Goal: Information Seeking & Learning: Find contact information

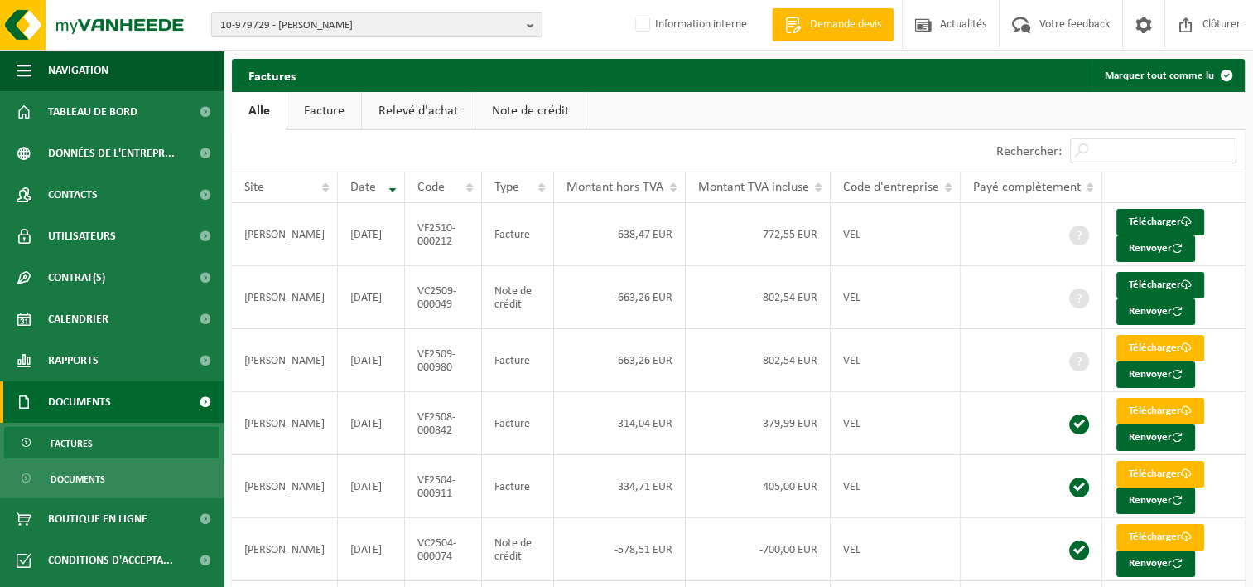
click at [529, 27] on b "button" at bounding box center [534, 24] width 15 height 23
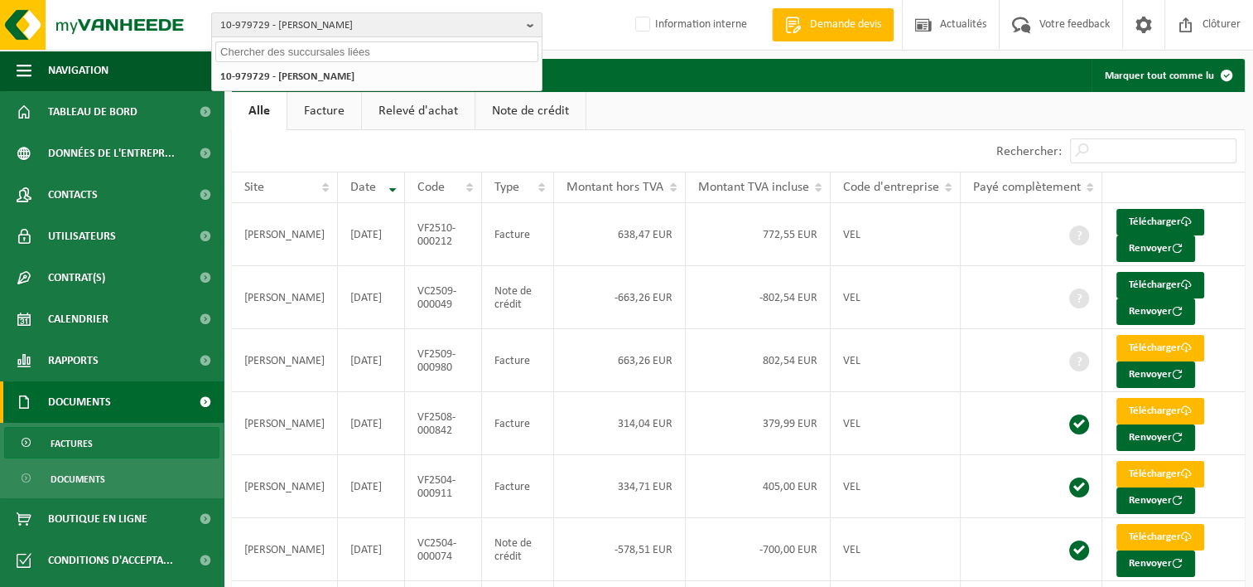
click at [447, 60] on input "text" at bounding box center [376, 51] width 323 height 21
click at [447, 52] on input "text" at bounding box center [376, 51] width 323 height 21
paste input "10-949894"
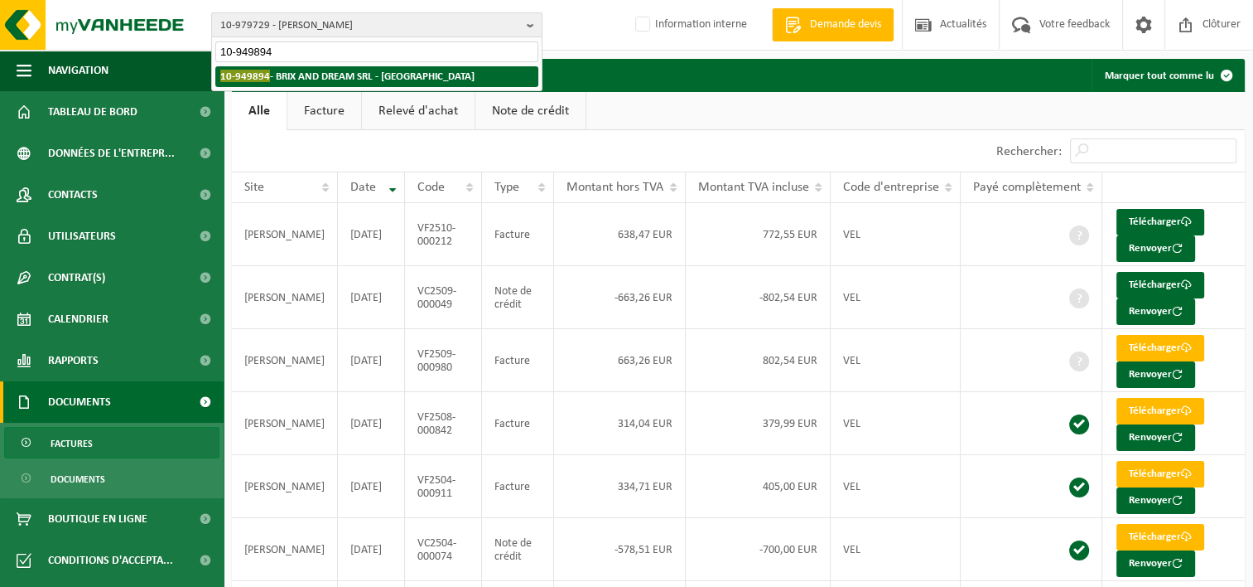
type input "10-949894"
click at [424, 76] on strong "10-949894 - BRIX AND DREAM SRL - RHODE-SAINT-GENESE" at bounding box center [347, 76] width 254 height 12
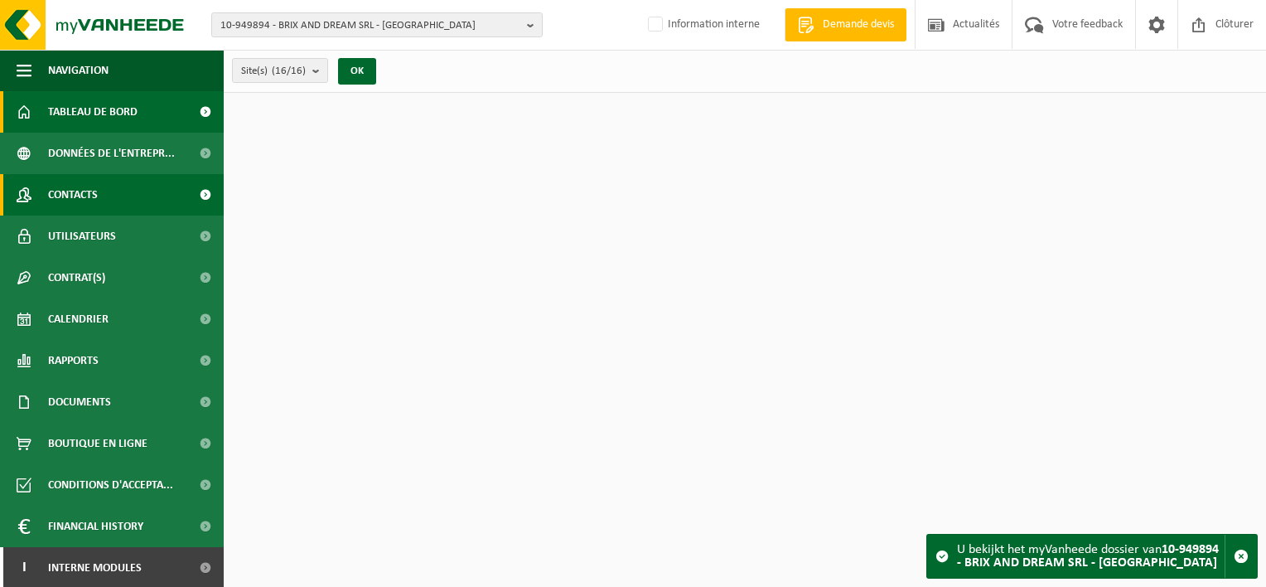
drag, startPoint x: 0, startPoint y: 0, endPoint x: 113, endPoint y: 199, distance: 228.5
click at [113, 199] on link "Contacts" at bounding box center [112, 194] width 224 height 41
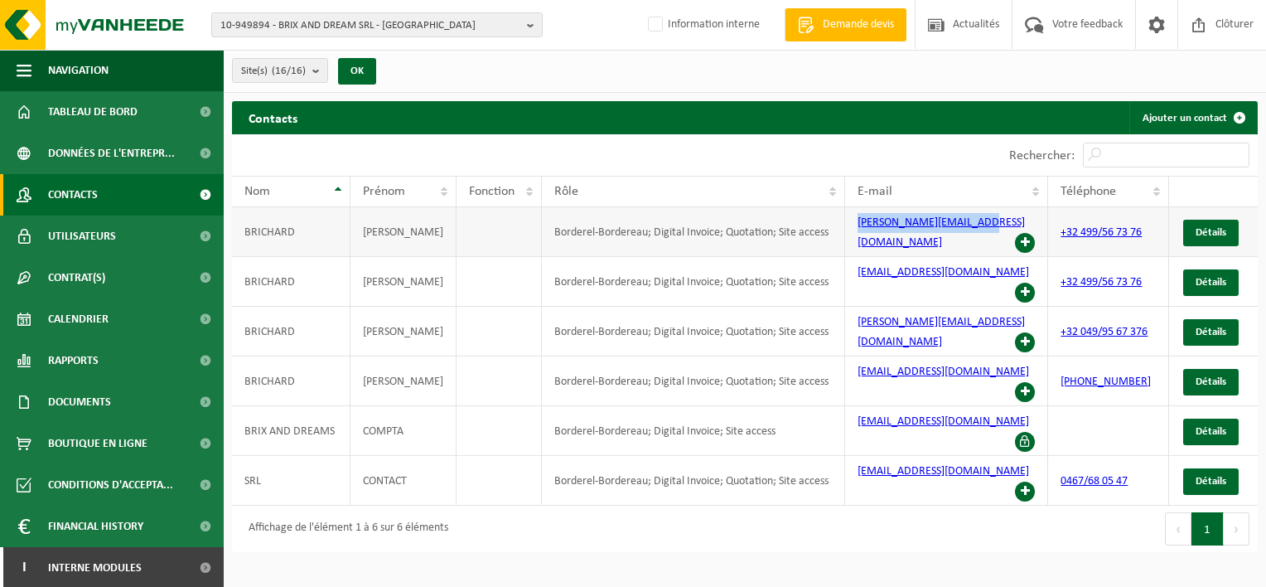
drag, startPoint x: 975, startPoint y: 227, endPoint x: 847, endPoint y: 228, distance: 128.4
click at [847, 228] on td "xavier@brixanddreams.be" at bounding box center [946, 232] width 203 height 50
copy link "xavier@brixanddreams.be"
click at [960, 264] on td "xbrichard@gmail.com" at bounding box center [946, 282] width 203 height 50
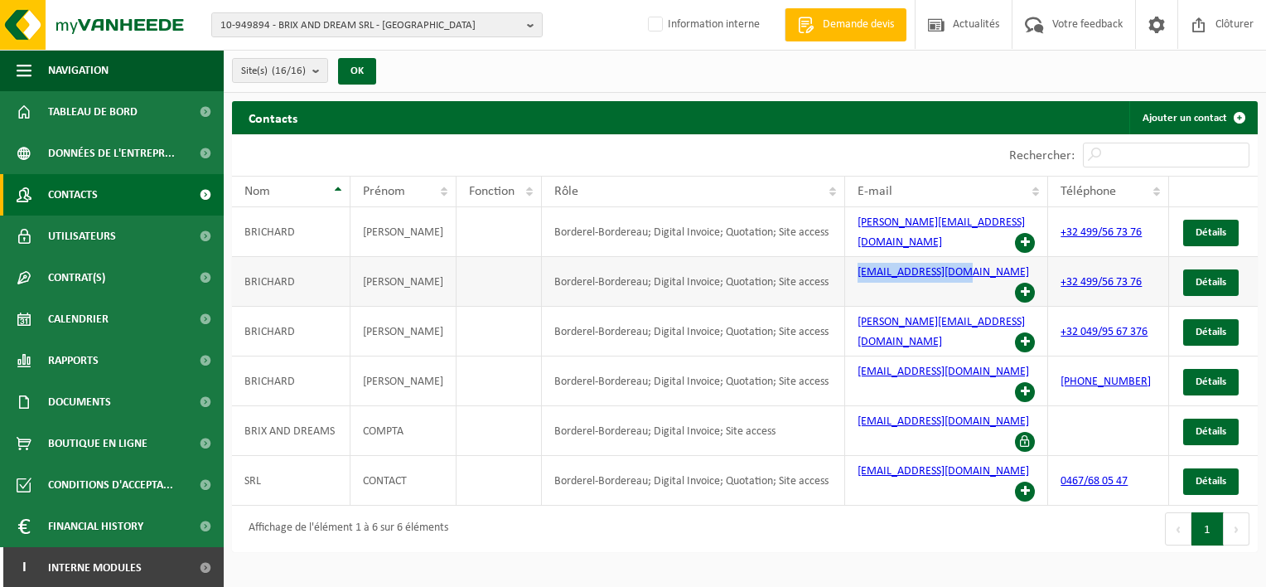
drag, startPoint x: 960, startPoint y: 264, endPoint x: 852, endPoint y: 263, distance: 108.5
click at [852, 263] on td "xbrichard@gmail.com" at bounding box center [946, 282] width 203 height 50
copy link "xbrichard@gmail.com"
click at [529, 20] on b "button" at bounding box center [534, 24] width 15 height 23
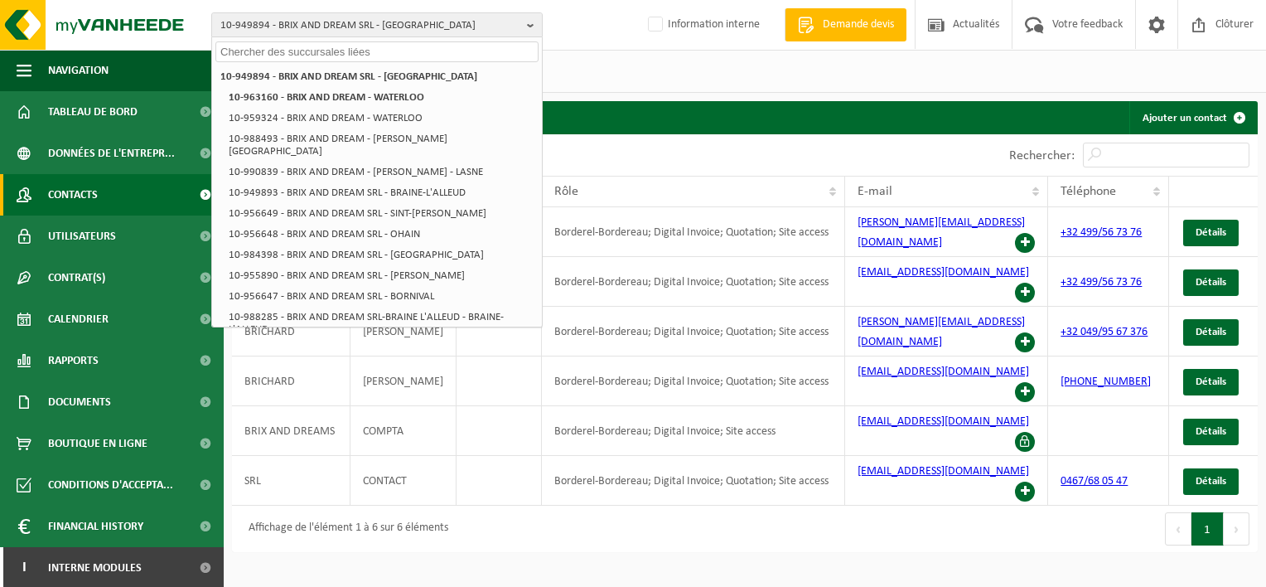
click at [479, 48] on input "text" at bounding box center [376, 51] width 323 height 21
paste input "10-951351"
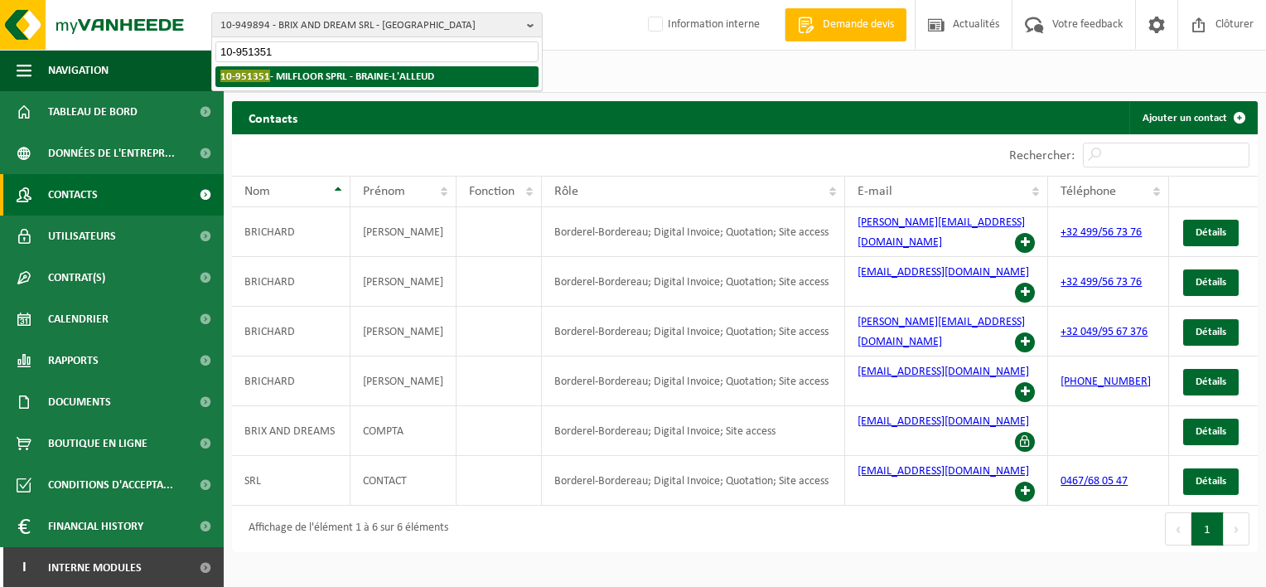
type input "10-951351"
click at [327, 80] on strong "10-951351 - MILFLOOR SPRL - BRAINE-L'ALLEUD" at bounding box center [327, 76] width 214 height 12
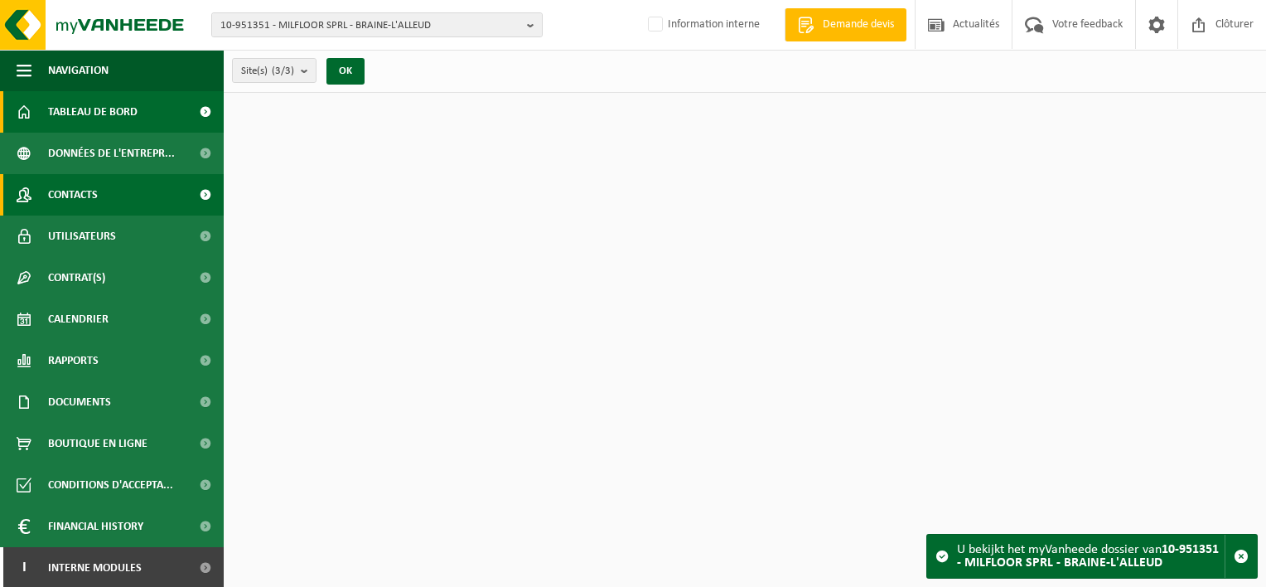
drag, startPoint x: 0, startPoint y: 0, endPoint x: 109, endPoint y: 203, distance: 230.6
click at [109, 203] on link "Contacts" at bounding box center [112, 194] width 224 height 41
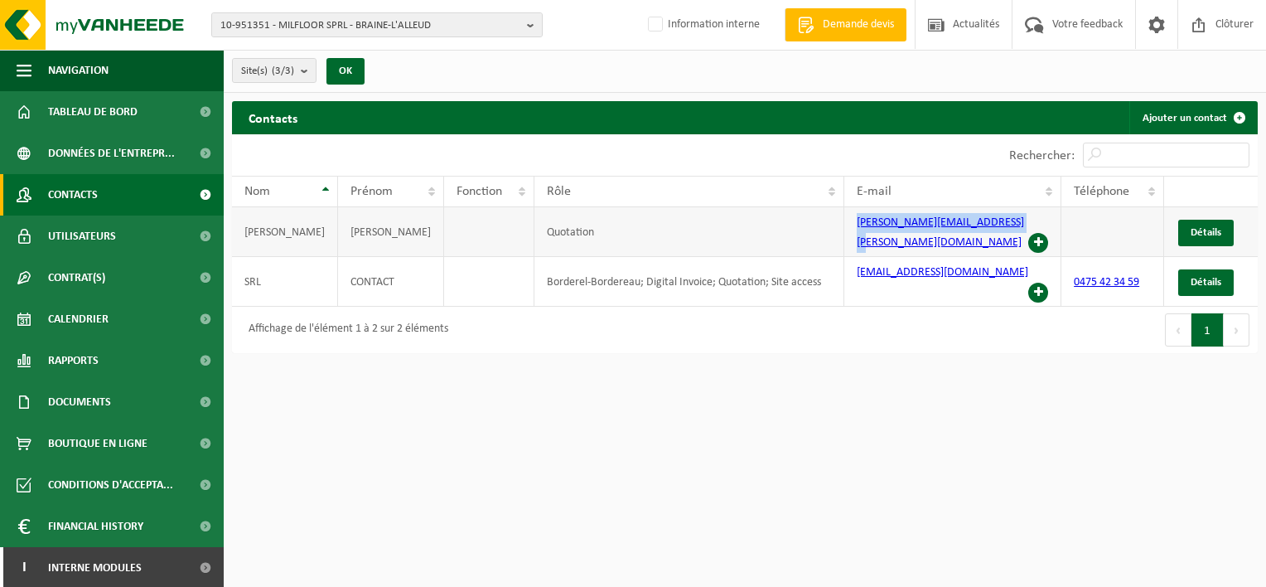
drag, startPoint x: 1001, startPoint y: 225, endPoint x: 835, endPoint y: 231, distance: 165.8
click at [844, 231] on td "[PERSON_NAME][EMAIL_ADDRESS][PERSON_NAME][DOMAIN_NAME]" at bounding box center [952, 232] width 217 height 50
copy link "stephanie.depaepe@millfloor.be"
click at [534, 27] on b "button" at bounding box center [534, 24] width 15 height 23
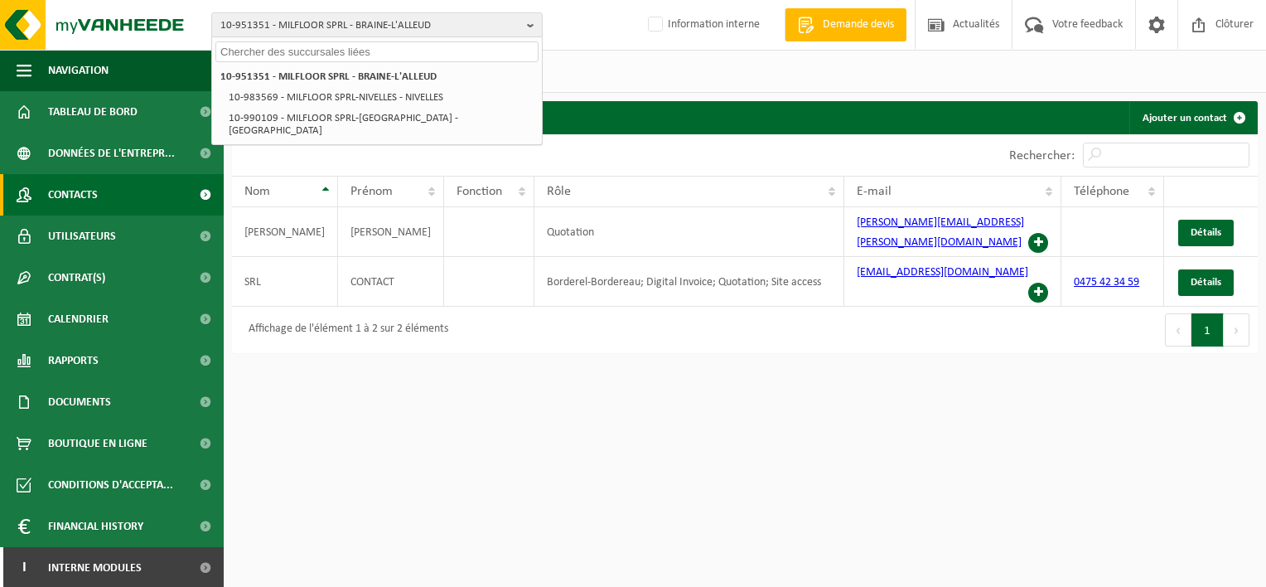
click at [433, 49] on input "text" at bounding box center [376, 51] width 323 height 21
paste input "10-964690"
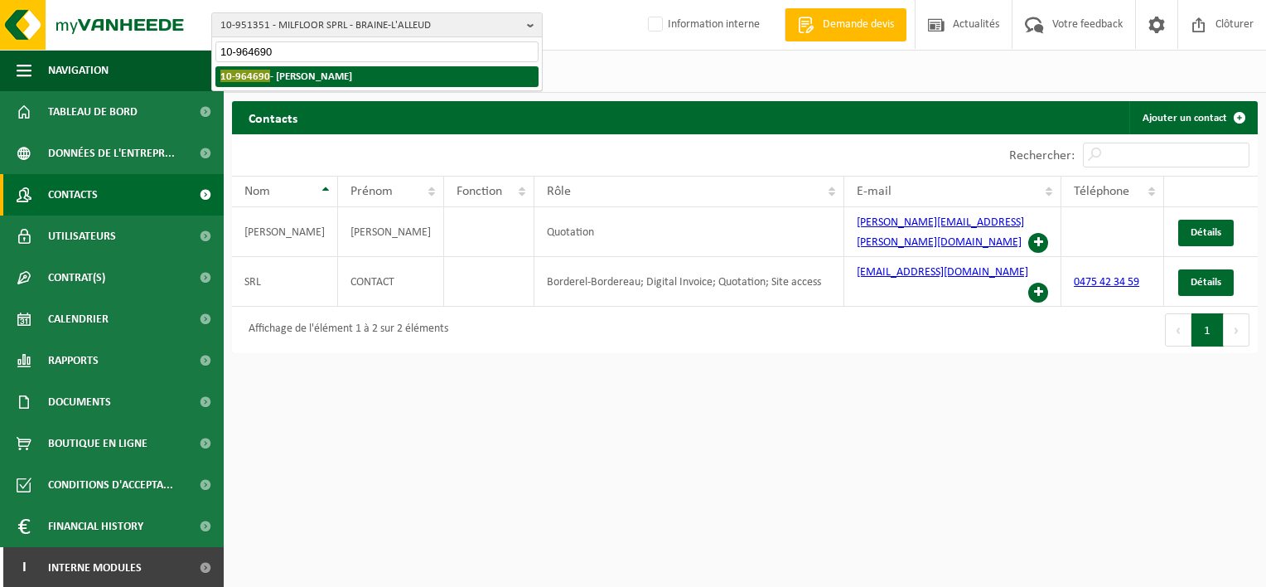
type input "10-964690"
click at [430, 71] on li "10-964690 - MIRENO - HUMBEEK" at bounding box center [376, 76] width 323 height 21
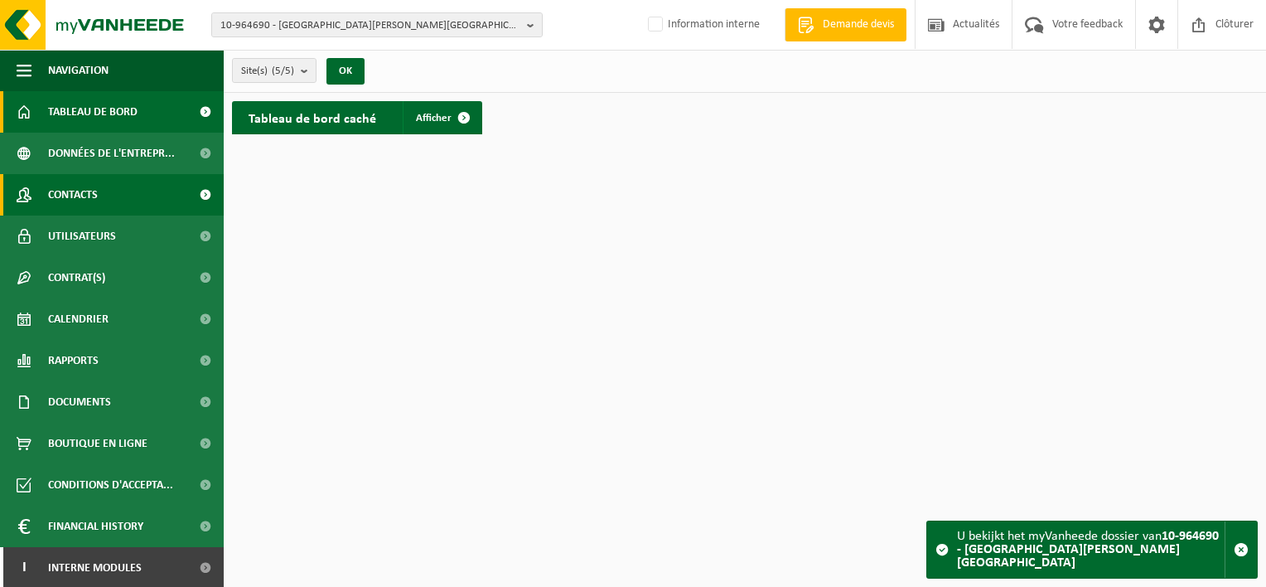
click at [88, 193] on span "Contacts" at bounding box center [73, 194] width 50 height 41
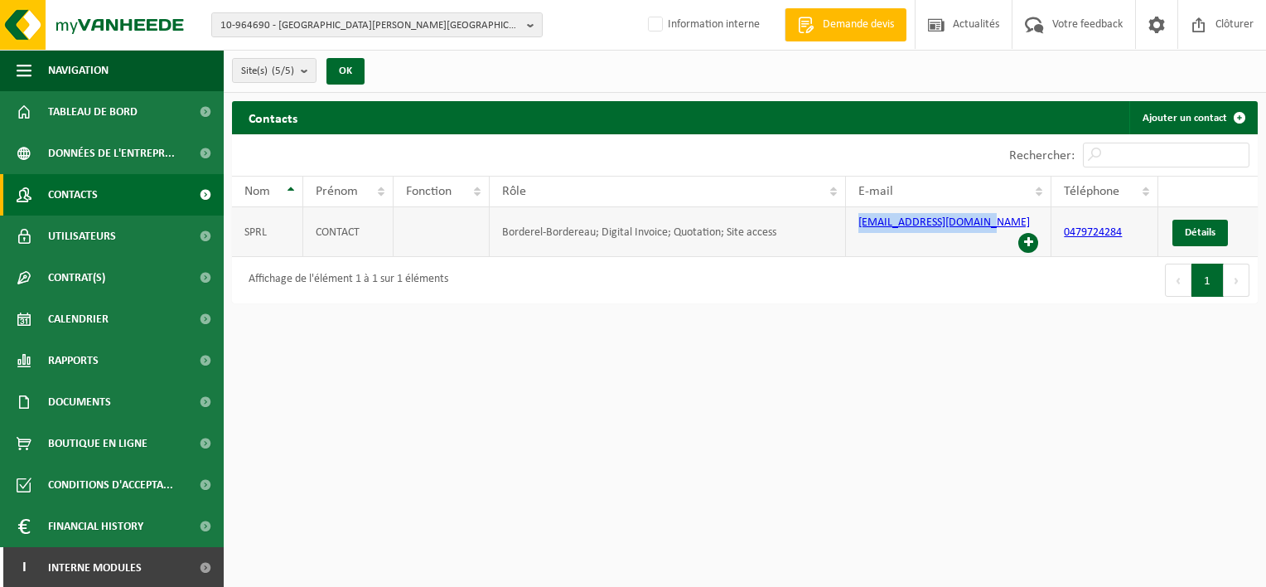
drag, startPoint x: 983, startPoint y: 225, endPoint x: 858, endPoint y: 227, distance: 124.3
click at [858, 227] on td "mireno.sprl@outlook.com" at bounding box center [948, 232] width 205 height 50
copy link "mireno.sprl@outlook.com"
click at [531, 27] on b "button" at bounding box center [534, 24] width 15 height 23
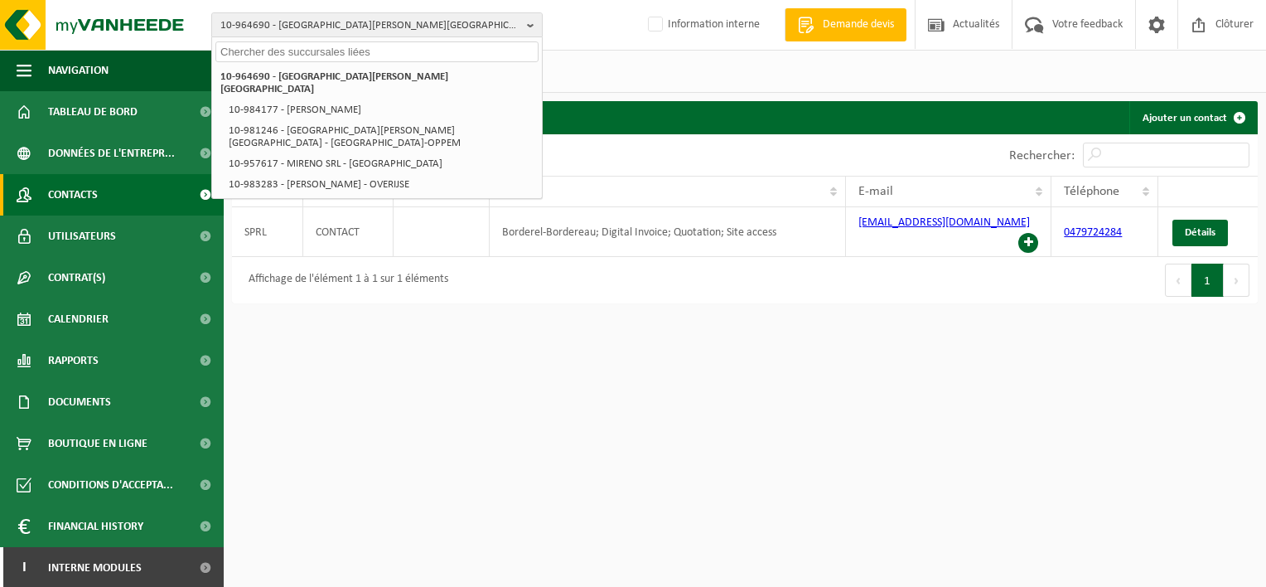
click at [494, 49] on input "text" at bounding box center [376, 51] width 323 height 21
paste input "10-952711"
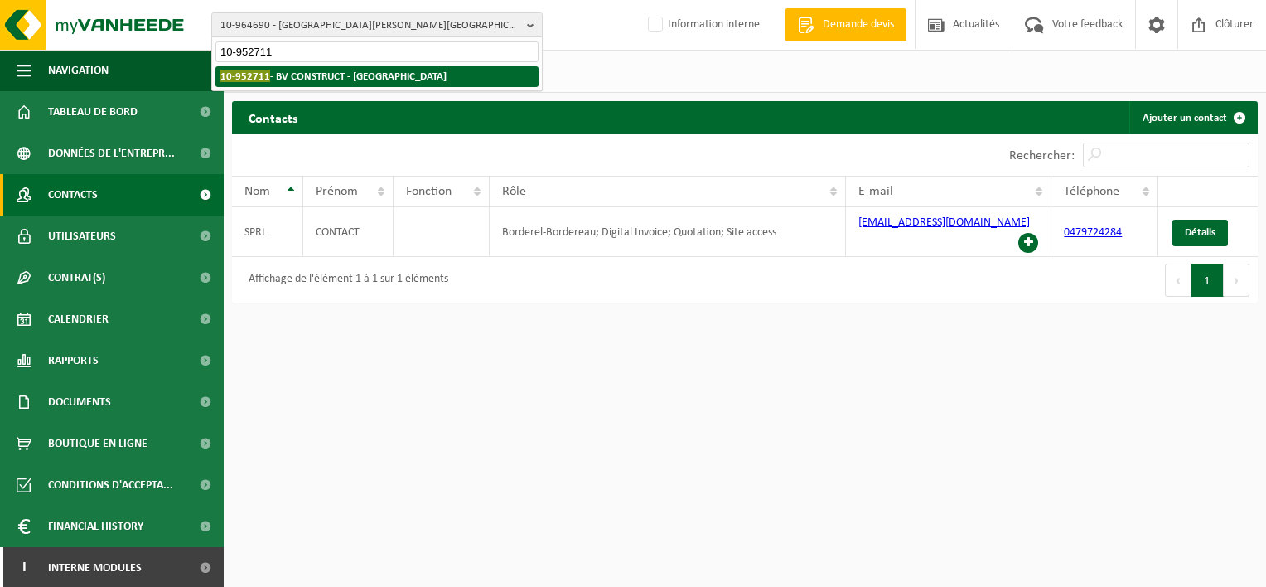
type input "10-952711"
click at [457, 70] on li "10-952711 - BV CONSTRUCT - ANDERLECHT" at bounding box center [376, 76] width 323 height 21
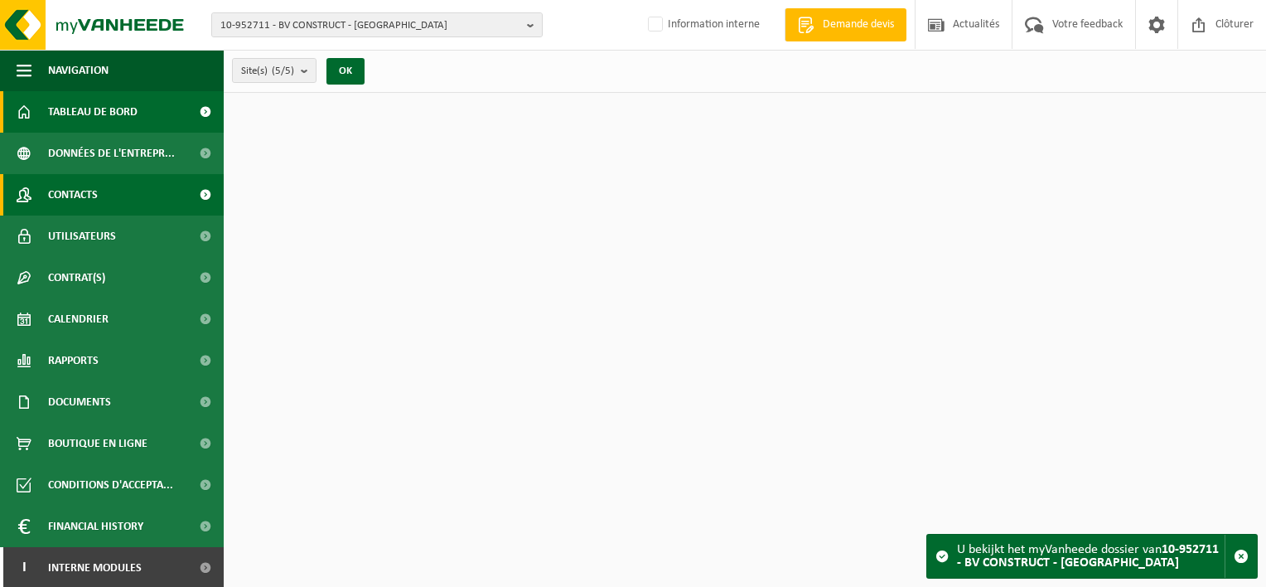
click at [109, 189] on link "Contacts" at bounding box center [112, 194] width 224 height 41
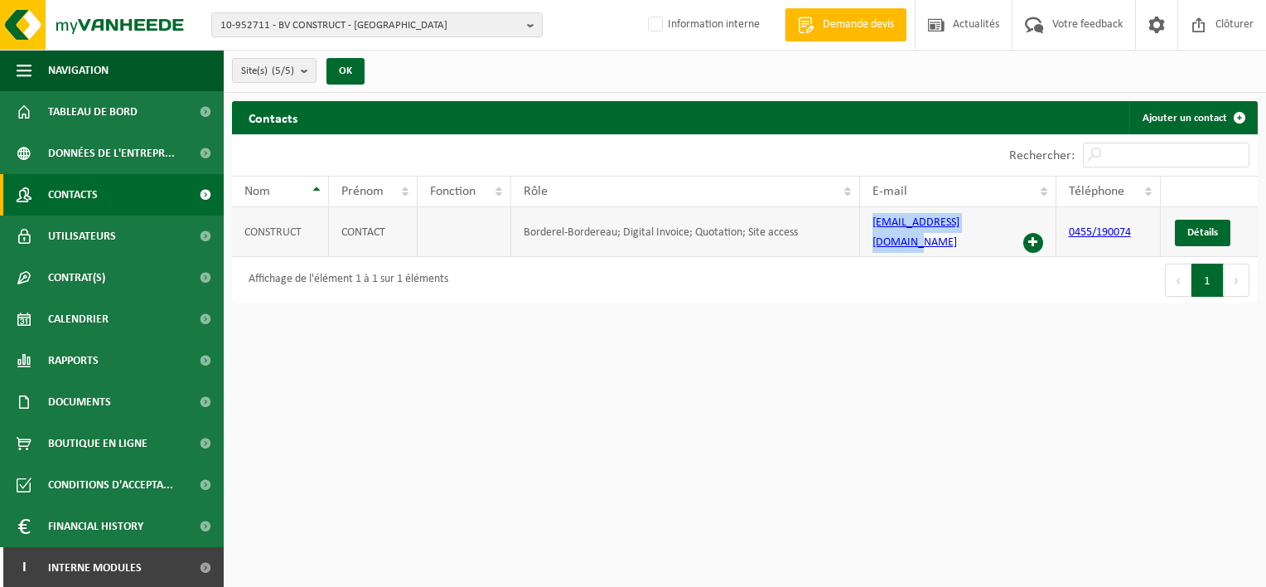
drag, startPoint x: 997, startPoint y: 224, endPoint x: 872, endPoint y: 228, distance: 126.0
click at [872, 228] on td "b.v.construct@gmail.com" at bounding box center [958, 232] width 196 height 50
copy link "b.v.construct@gmail.com"
click at [527, 31] on b "button" at bounding box center [534, 24] width 15 height 23
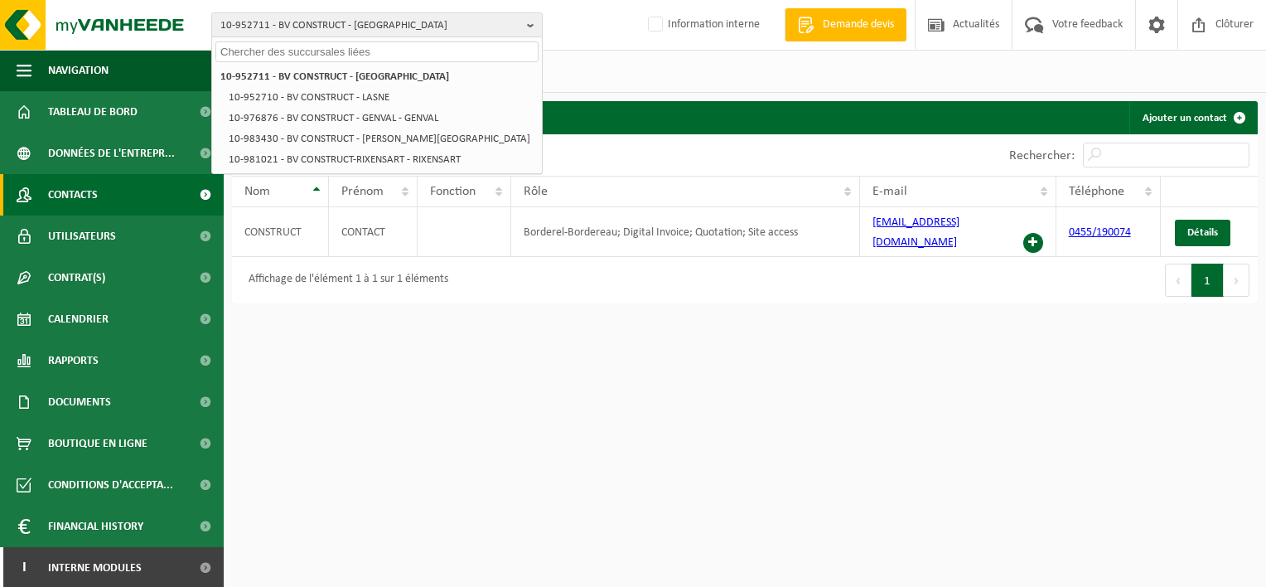
click at [510, 46] on input "text" at bounding box center [376, 51] width 323 height 21
paste input "10-957527"
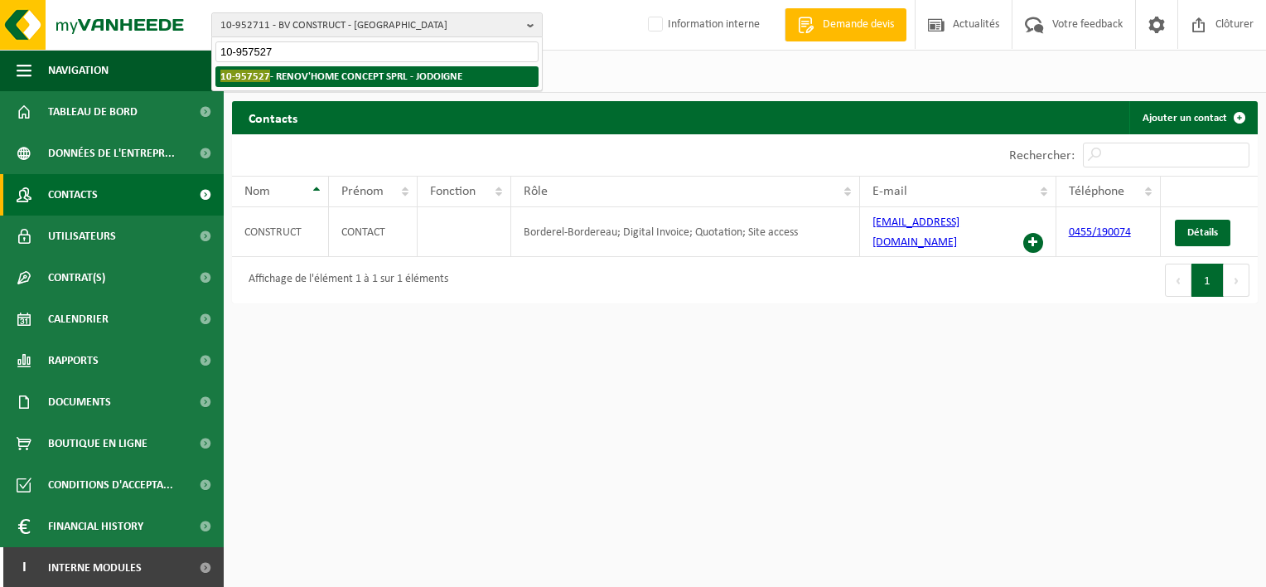
type input "10-957527"
click at [454, 76] on strong "10-957527 - RENOV'HOME CONCEPT SPRL - JODOIGNE" at bounding box center [341, 76] width 242 height 12
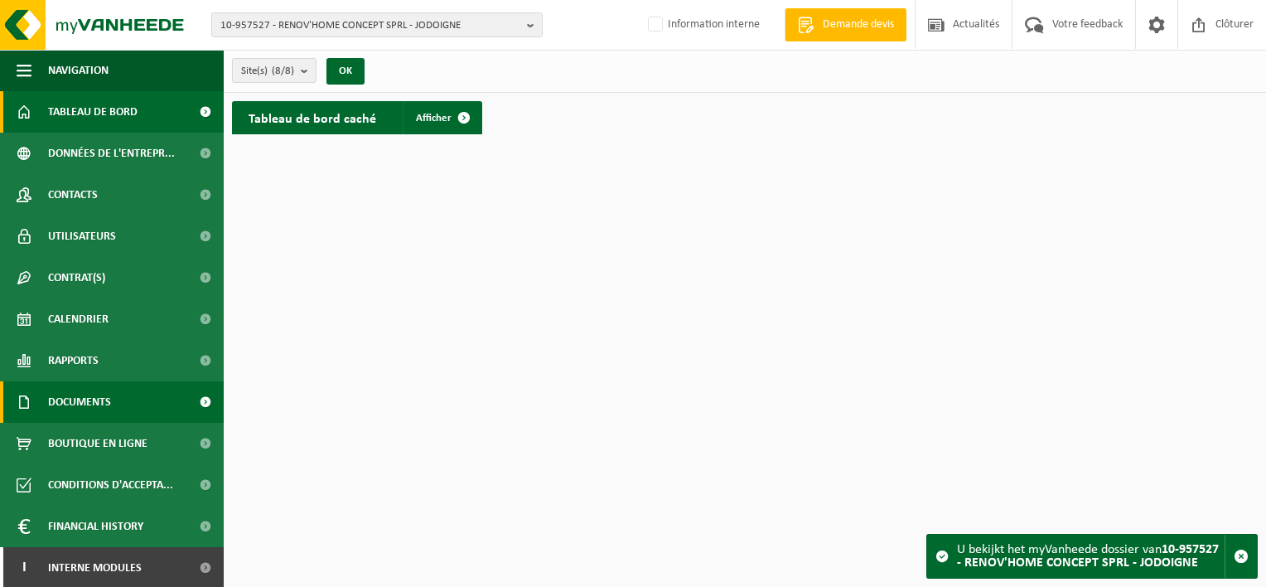
click at [123, 398] on link "Documents" at bounding box center [112, 401] width 224 height 41
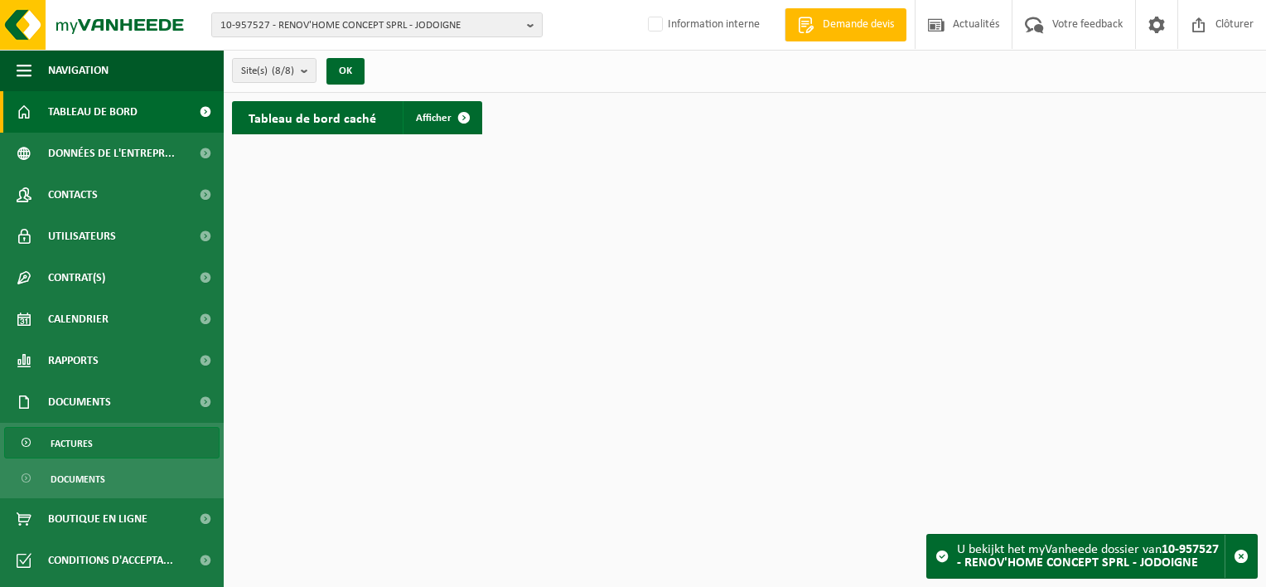
click at [129, 431] on link "Factures" at bounding box center [111, 442] width 215 height 31
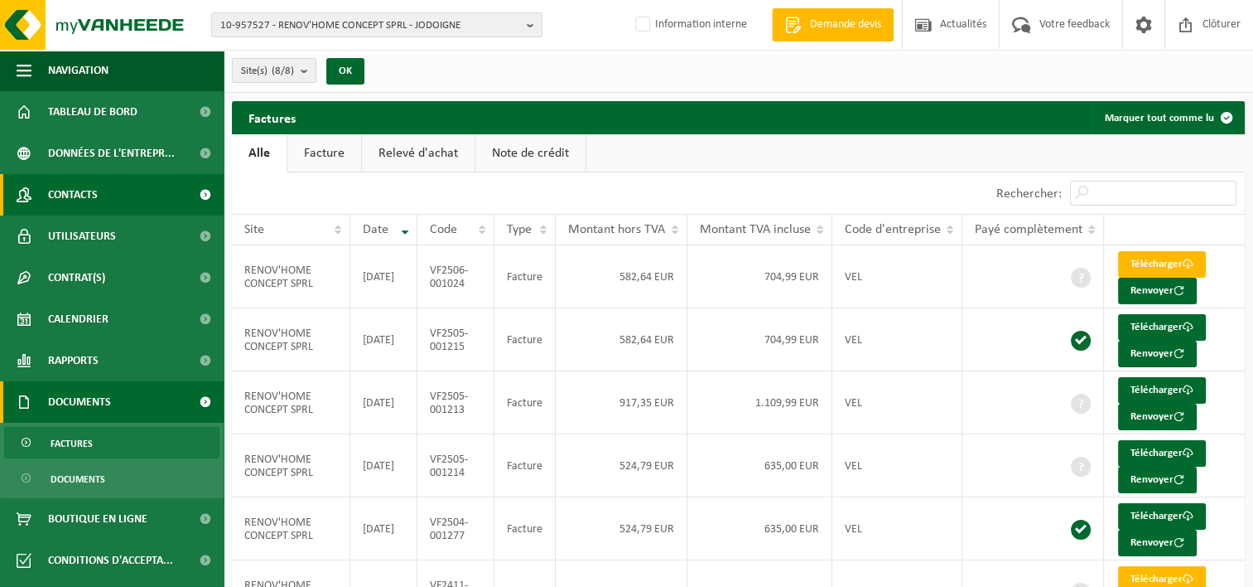
click at [84, 197] on span "Contacts" at bounding box center [73, 194] width 50 height 41
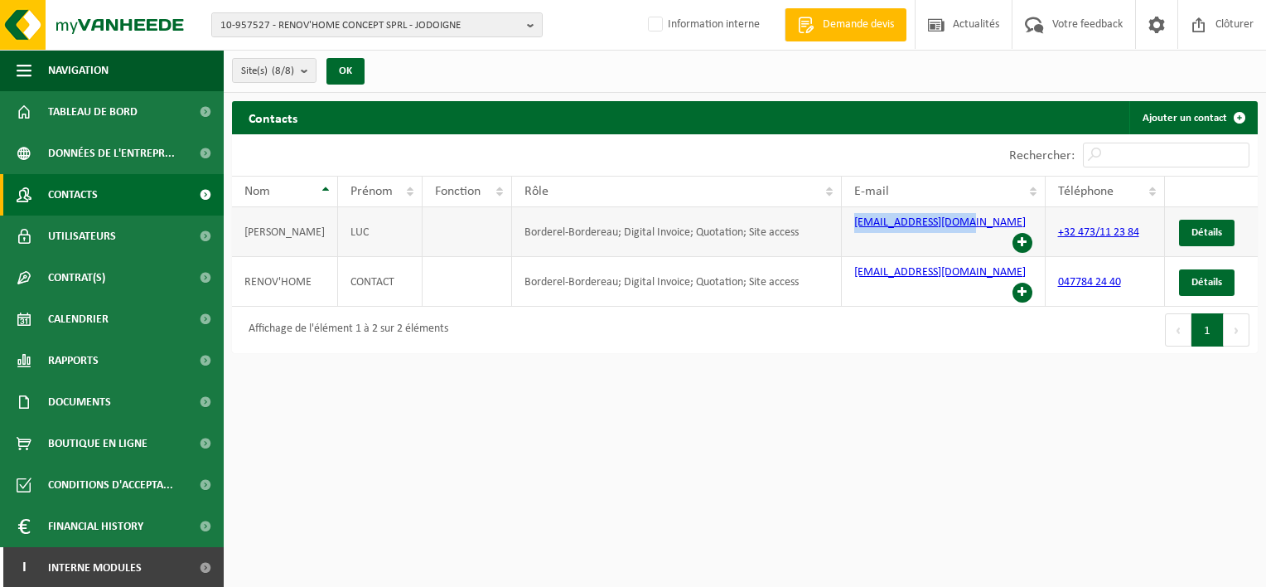
drag, startPoint x: 968, startPoint y: 232, endPoint x: 852, endPoint y: 235, distance: 116.0
click at [852, 235] on td "[EMAIL_ADDRESS][DOMAIN_NAME]" at bounding box center [943, 232] width 203 height 50
copy link "[EMAIL_ADDRESS][DOMAIN_NAME]"
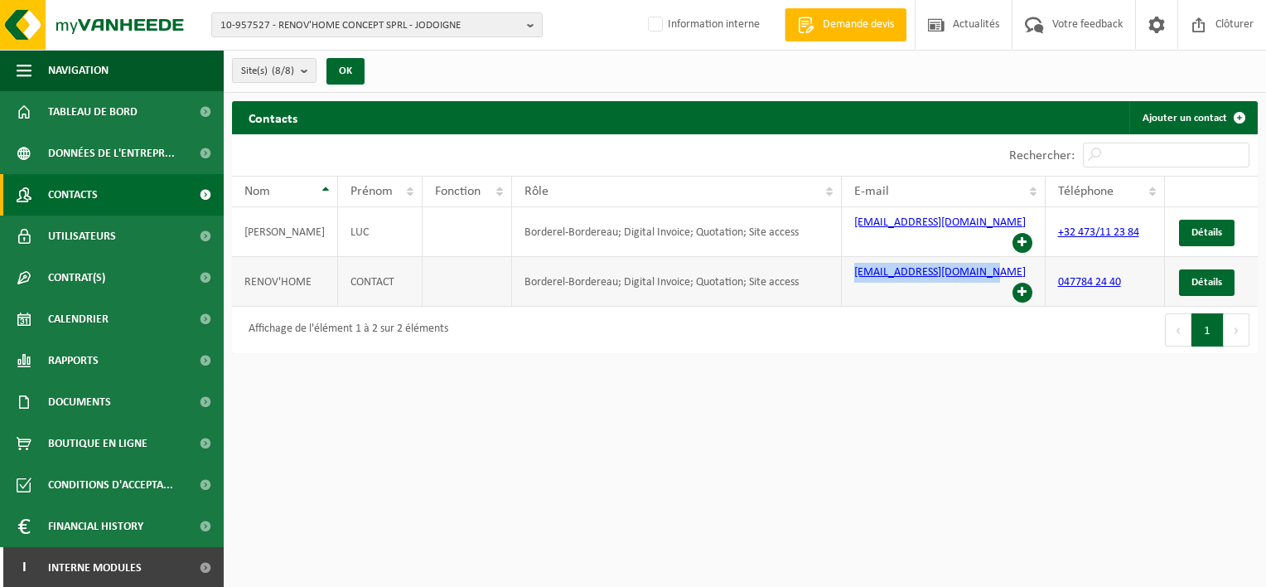
drag, startPoint x: 992, startPoint y: 266, endPoint x: 852, endPoint y: 265, distance: 139.2
click at [852, 265] on td "info.renovhome@gmail.com" at bounding box center [943, 282] width 203 height 50
copy link "info.renovhome@gmail.com"
click at [531, 27] on b "button" at bounding box center [534, 24] width 15 height 23
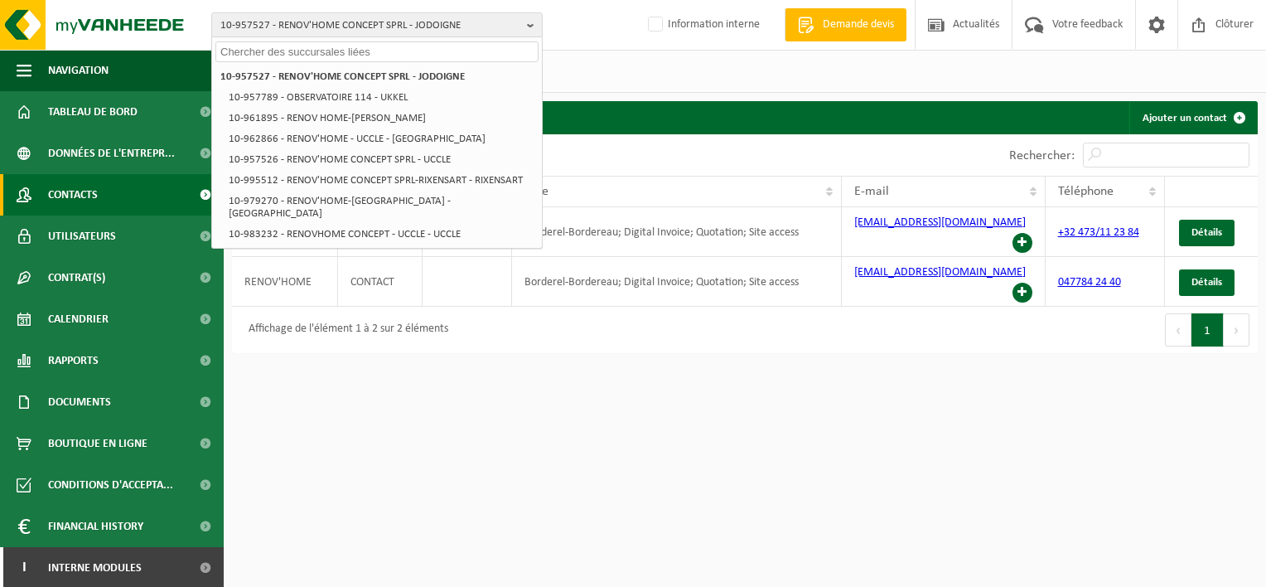
click at [474, 49] on input "text" at bounding box center [376, 51] width 323 height 21
paste input "10-951697"
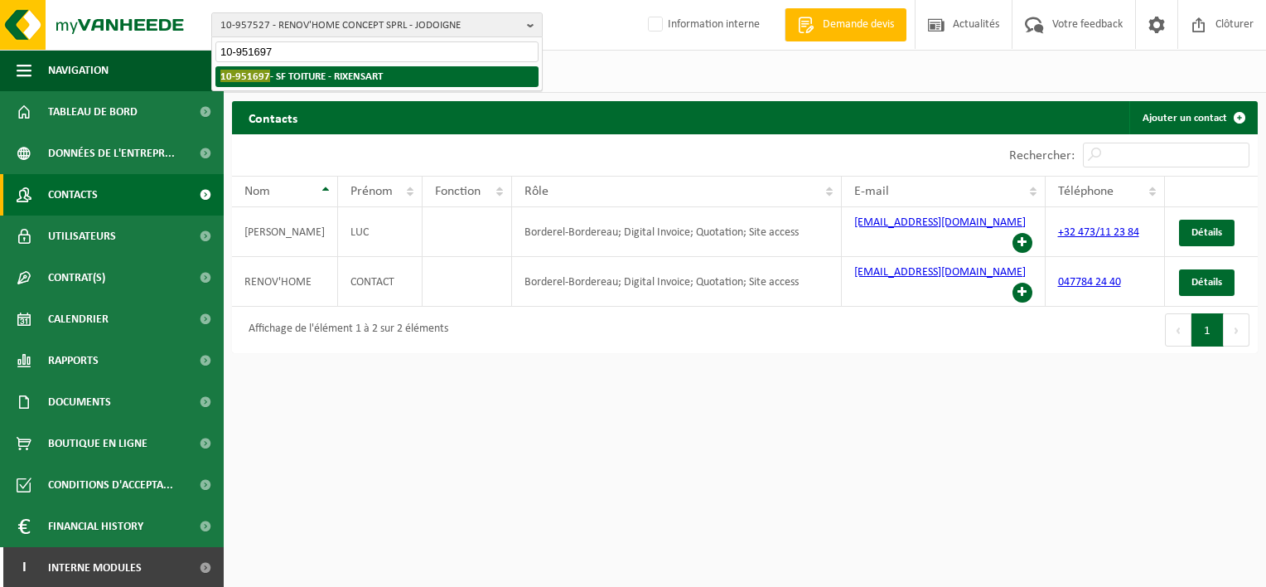
type input "10-951697"
click at [400, 69] on li "10-951697 - SF TOITURE - RIXENSART" at bounding box center [376, 76] width 323 height 21
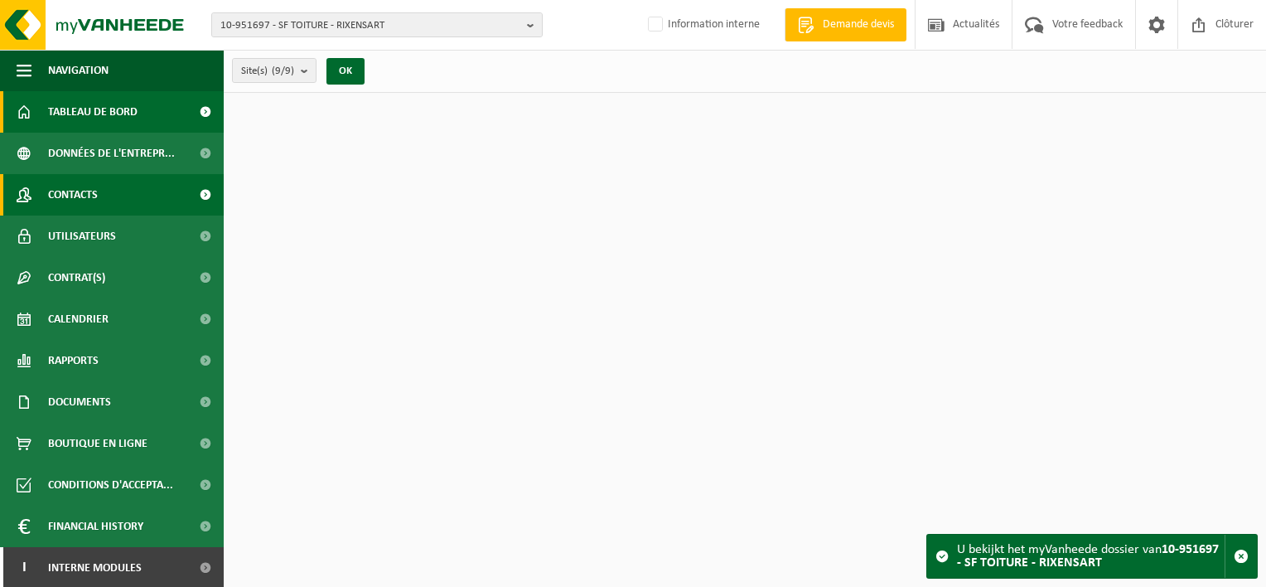
click at [98, 205] on span "Contacts" at bounding box center [73, 194] width 50 height 41
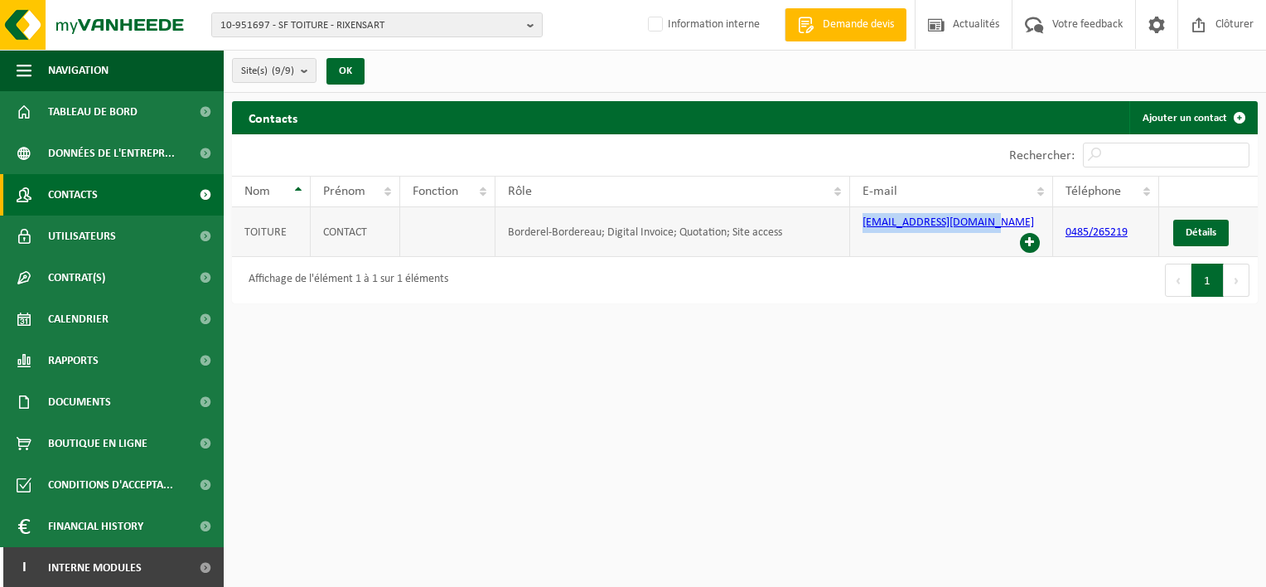
drag, startPoint x: 988, startPoint y: 229, endPoint x: 862, endPoint y: 227, distance: 125.9
click at [862, 227] on td "[EMAIL_ADDRESS][DOMAIN_NAME]" at bounding box center [951, 232] width 203 height 50
copy link "[EMAIL_ADDRESS][DOMAIN_NAME]"
click at [534, 25] on b "button" at bounding box center [534, 24] width 15 height 23
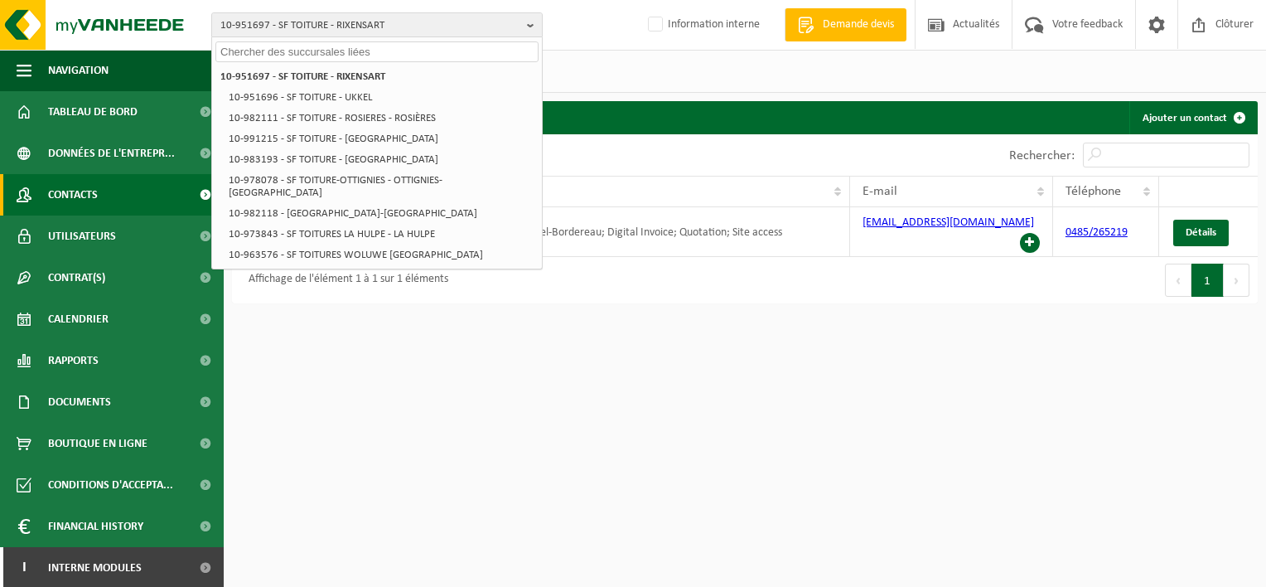
click at [444, 50] on input "text" at bounding box center [376, 51] width 323 height 21
paste input "10-952016"
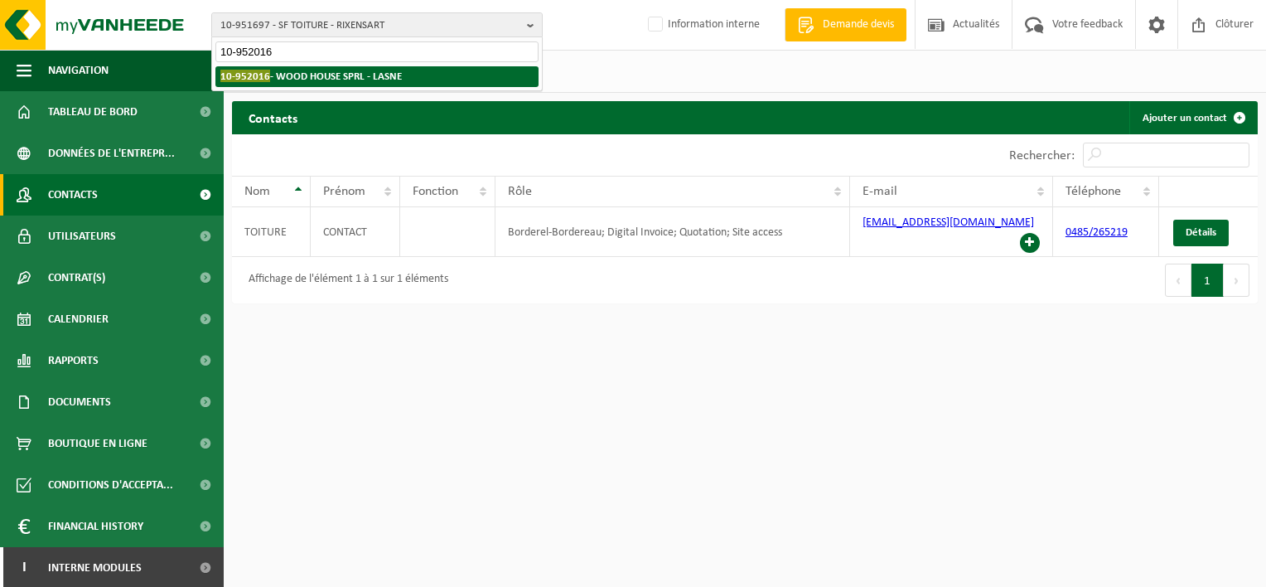
type input "10-952016"
click at [423, 71] on li "10-952016 - WOOD HOUSE SPRL - LASNE" at bounding box center [376, 76] width 323 height 21
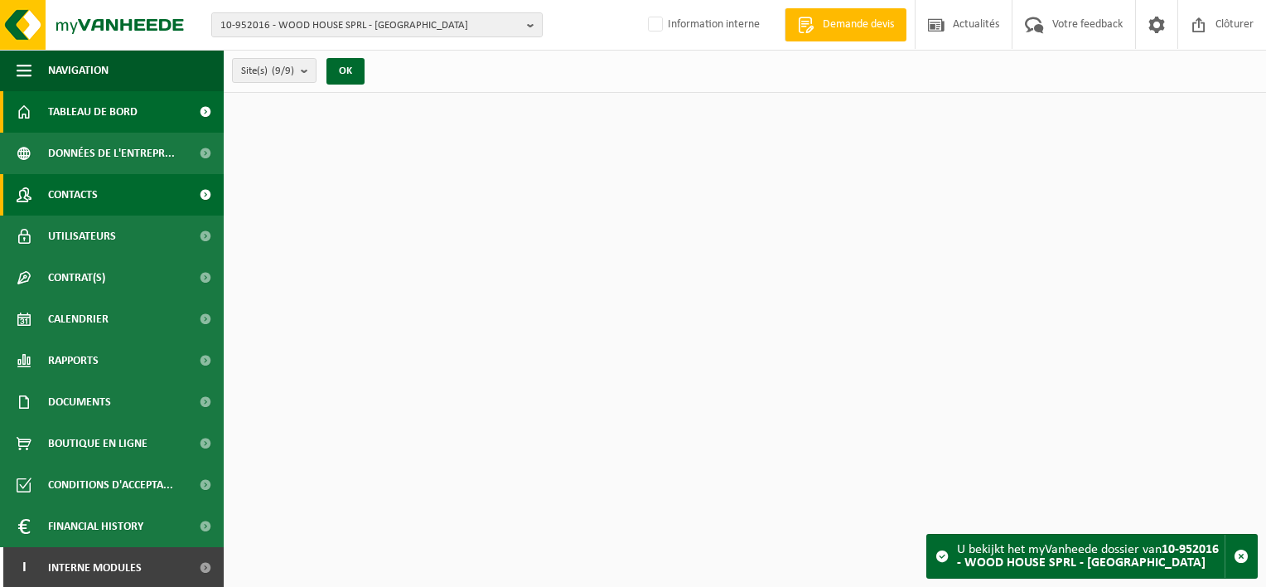
click at [109, 186] on link "Contacts" at bounding box center [112, 194] width 224 height 41
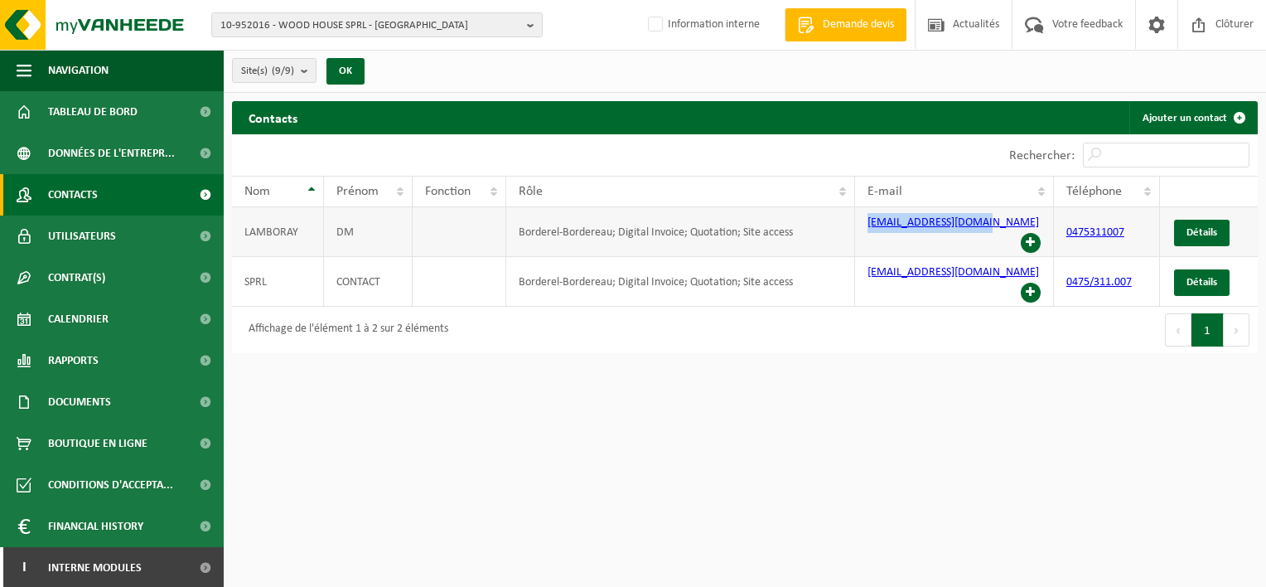
drag, startPoint x: 992, startPoint y: 221, endPoint x: 865, endPoint y: 223, distance: 126.8
click at [865, 223] on td "dimlamboray@gmail.com" at bounding box center [954, 232] width 199 height 50
copy link "dimlamboray@gmail.com"
click at [533, 27] on b "button" at bounding box center [534, 24] width 15 height 23
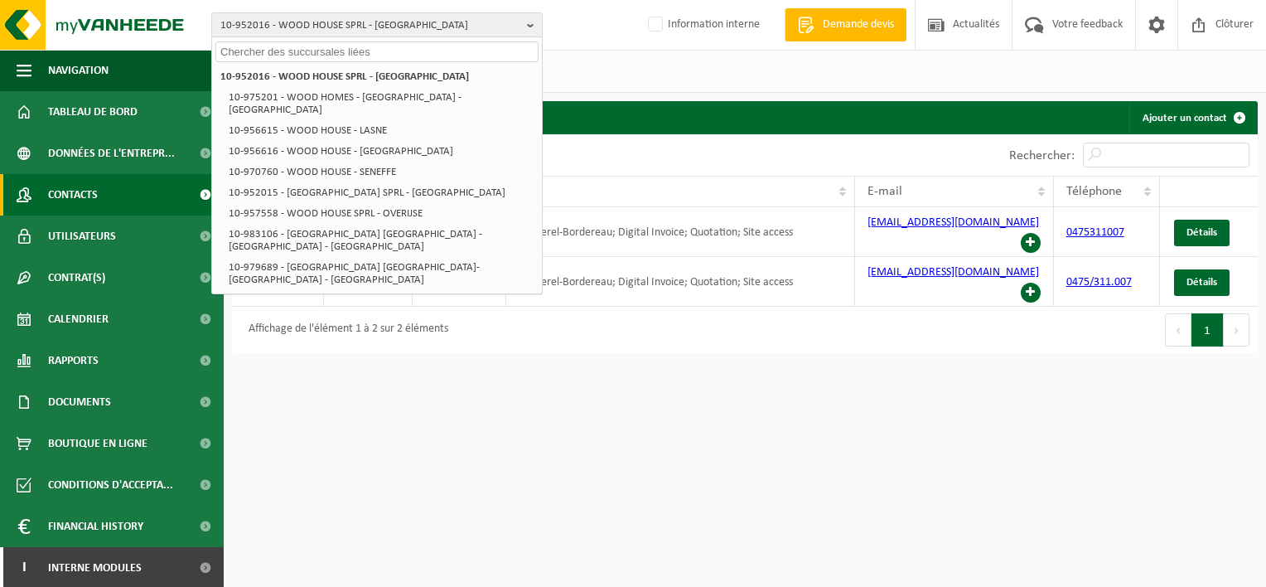
click at [471, 46] on input "text" at bounding box center [376, 51] width 323 height 21
paste input "10-951684"
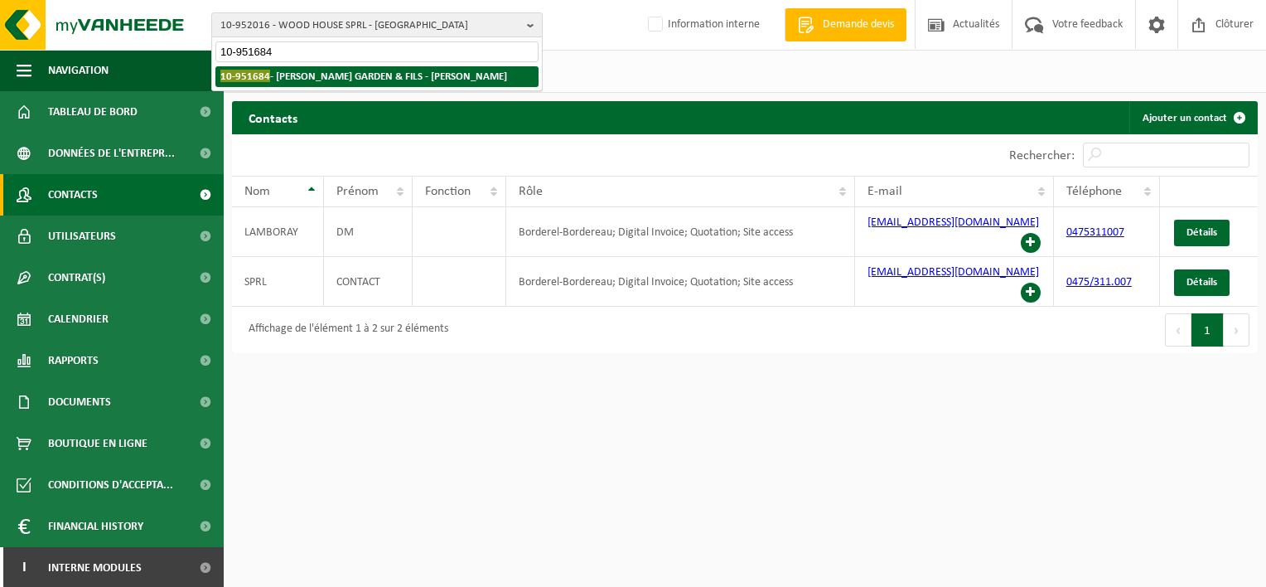
type input "10-951684"
click at [419, 76] on strong "10-951684 - SCHOEPP GARDEN & FILS - EMINES" at bounding box center [363, 76] width 287 height 12
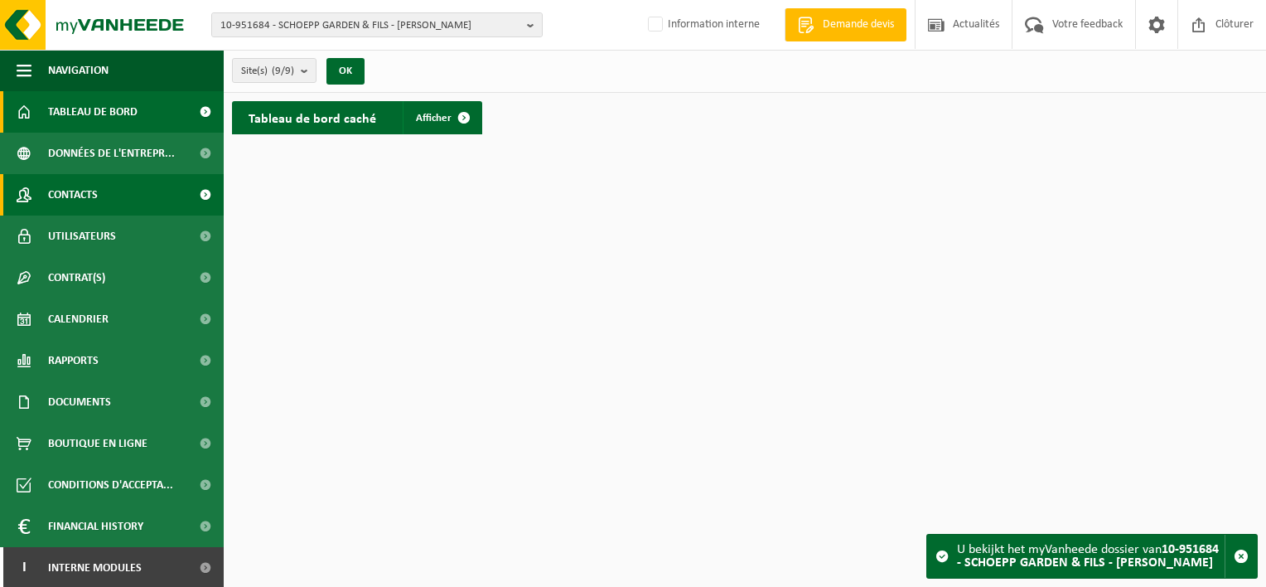
click at [88, 185] on span "Contacts" at bounding box center [73, 194] width 50 height 41
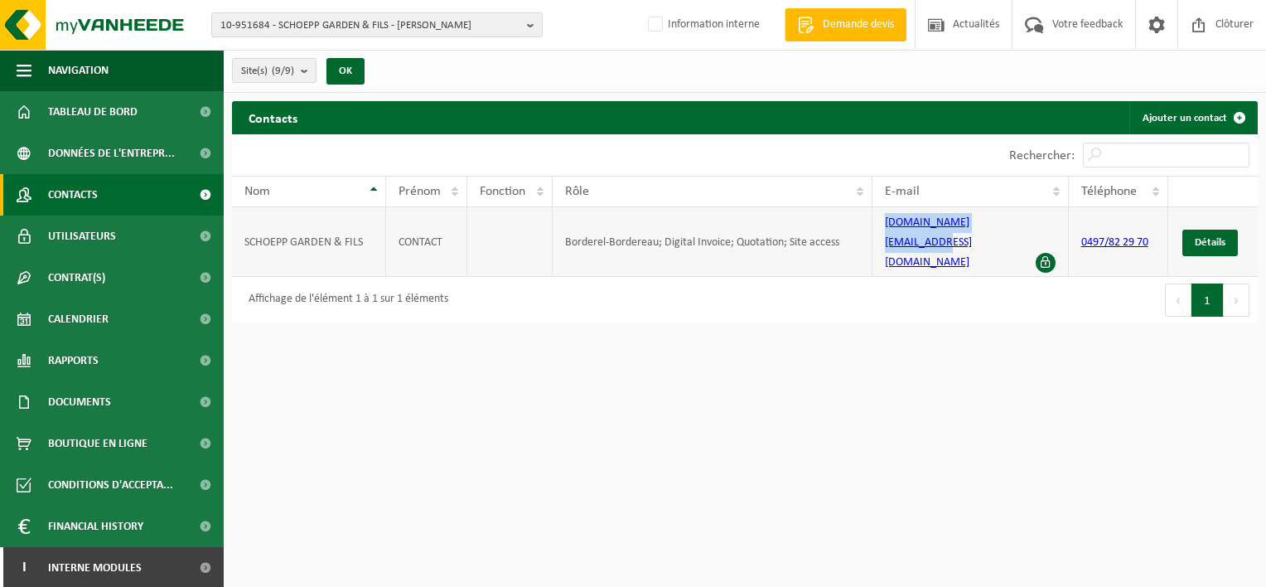
drag, startPoint x: 1022, startPoint y: 225, endPoint x: 886, endPoint y: 225, distance: 136.7
click at [886, 225] on td "schoepp.garden@gmail.com" at bounding box center [970, 242] width 196 height 70
copy link "schoepp.garden@gmail.com"
click at [530, 25] on b "button" at bounding box center [534, 24] width 15 height 23
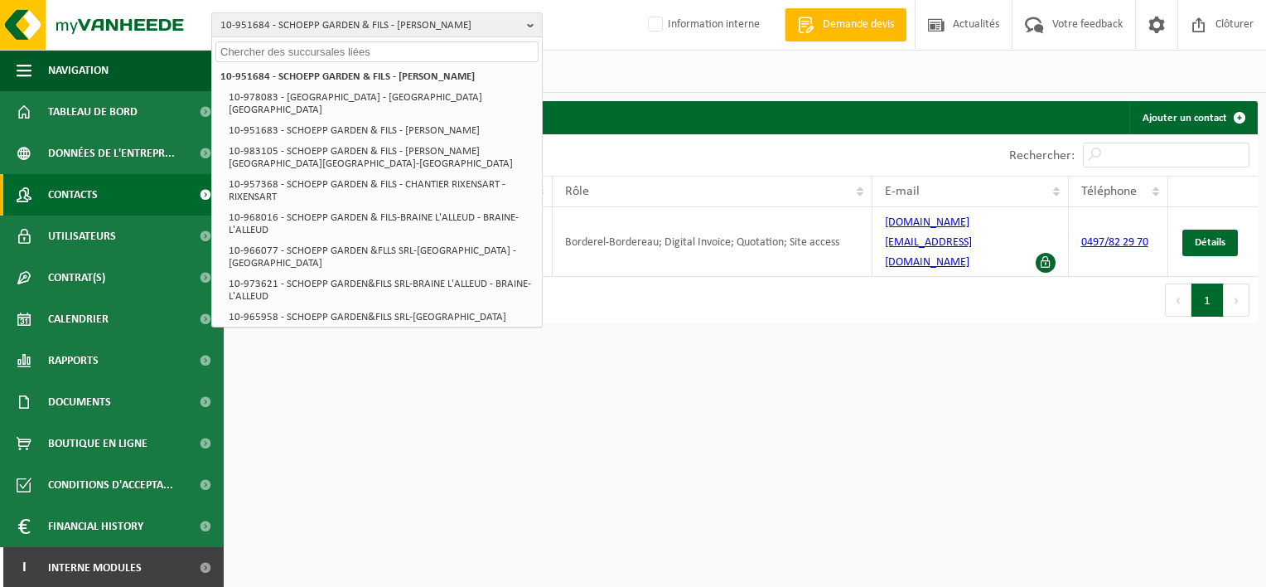
click at [507, 51] on input "text" at bounding box center [376, 51] width 323 height 21
paste input "10-951443"
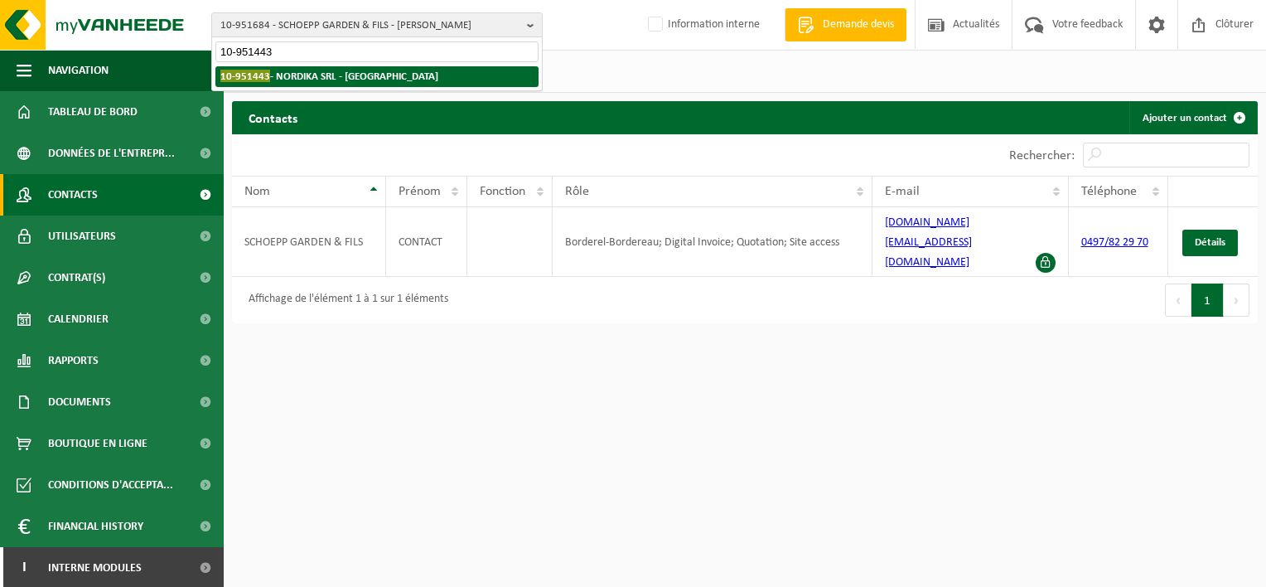
type input "10-951443"
click at [394, 72] on li "10-951443 - NORDIKA SRL - GENVAL" at bounding box center [376, 76] width 323 height 21
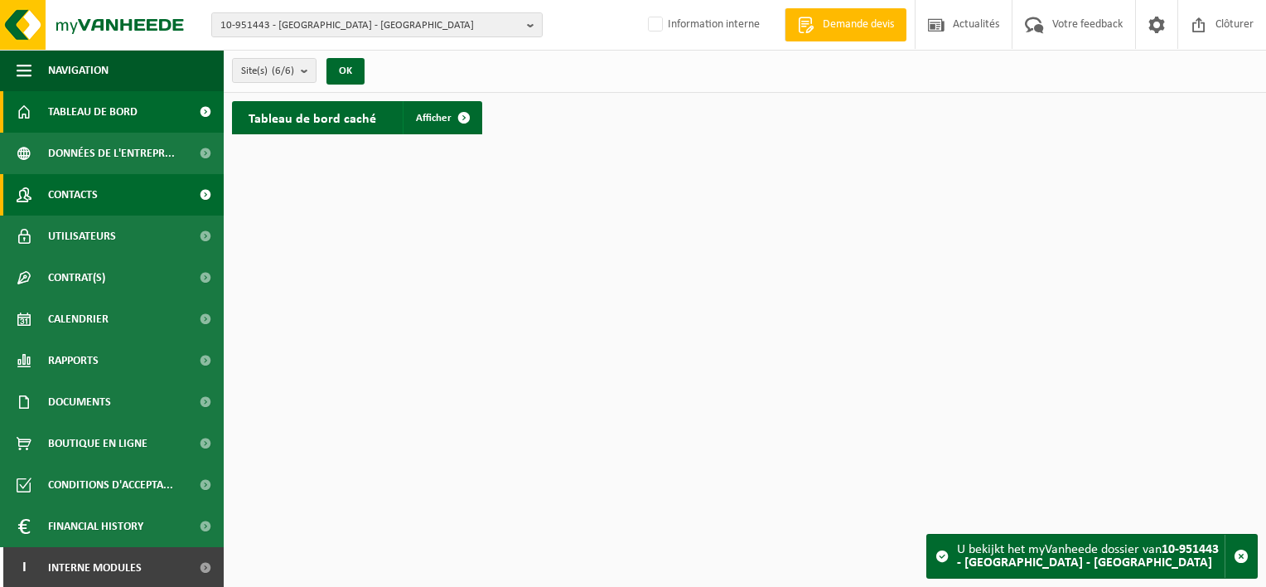
click at [84, 196] on span "Contacts" at bounding box center [73, 194] width 50 height 41
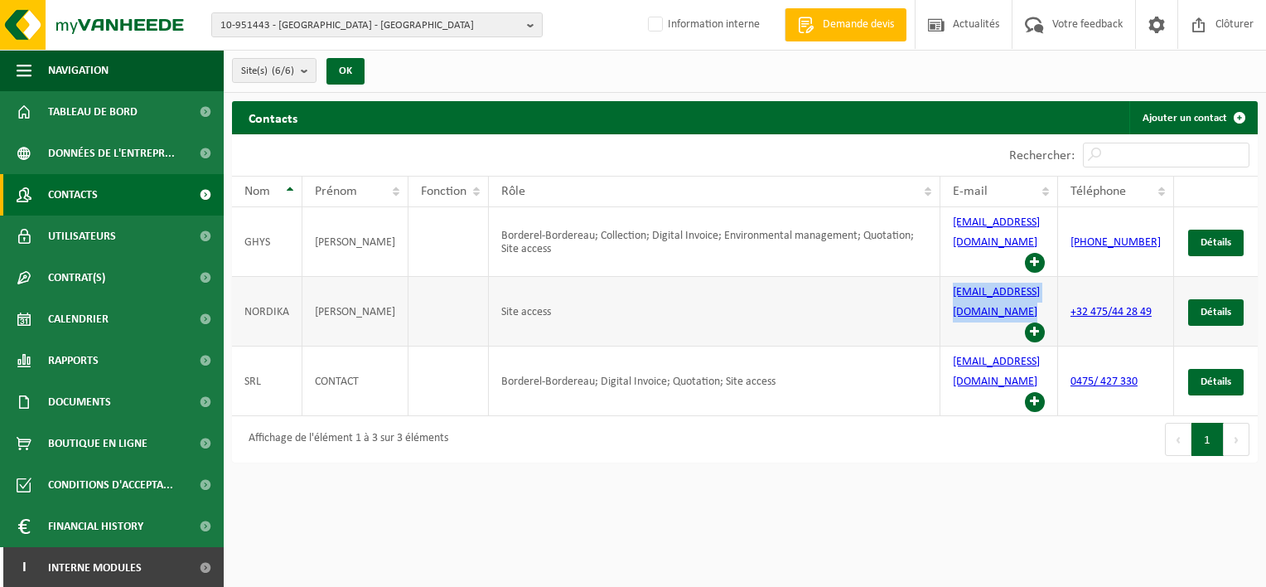
drag, startPoint x: 1041, startPoint y: 268, endPoint x: 946, endPoint y: 268, distance: 94.4
click at [946, 277] on tr "NORDIKA DAMIENS Site access [EMAIL_ADDRESS][DOMAIN_NAME] +32 475/44 28 49 Détai…" at bounding box center [745, 312] width 1026 height 70
click at [534, 20] on b "button" at bounding box center [534, 24] width 15 height 23
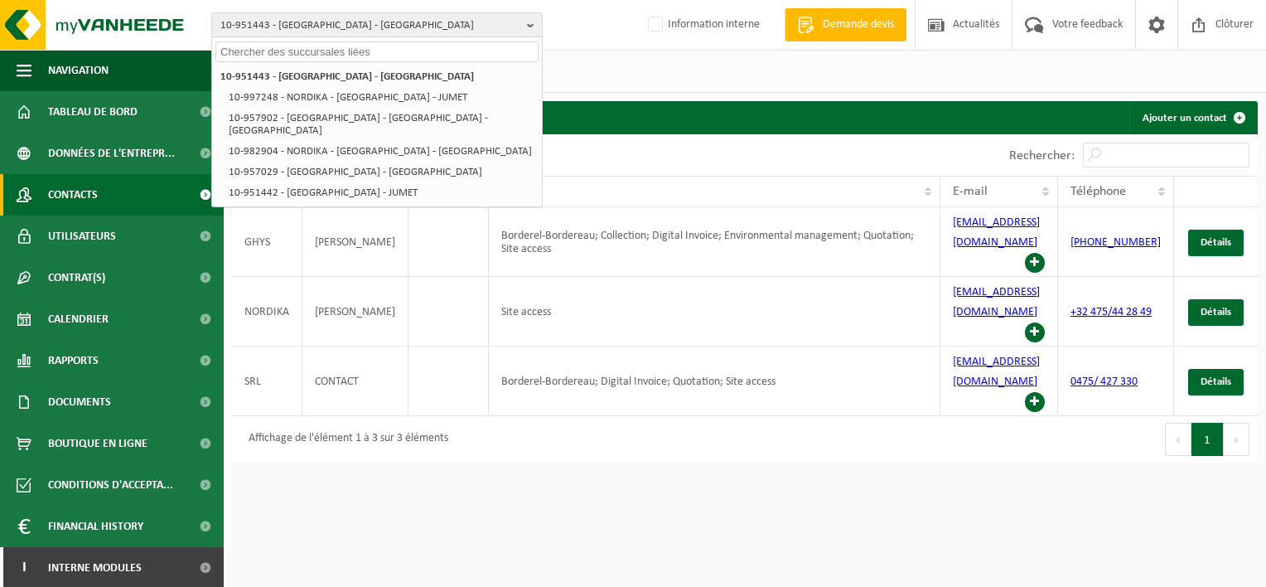
click at [431, 53] on input "text" at bounding box center [376, 51] width 323 height 21
paste input "10-950793"
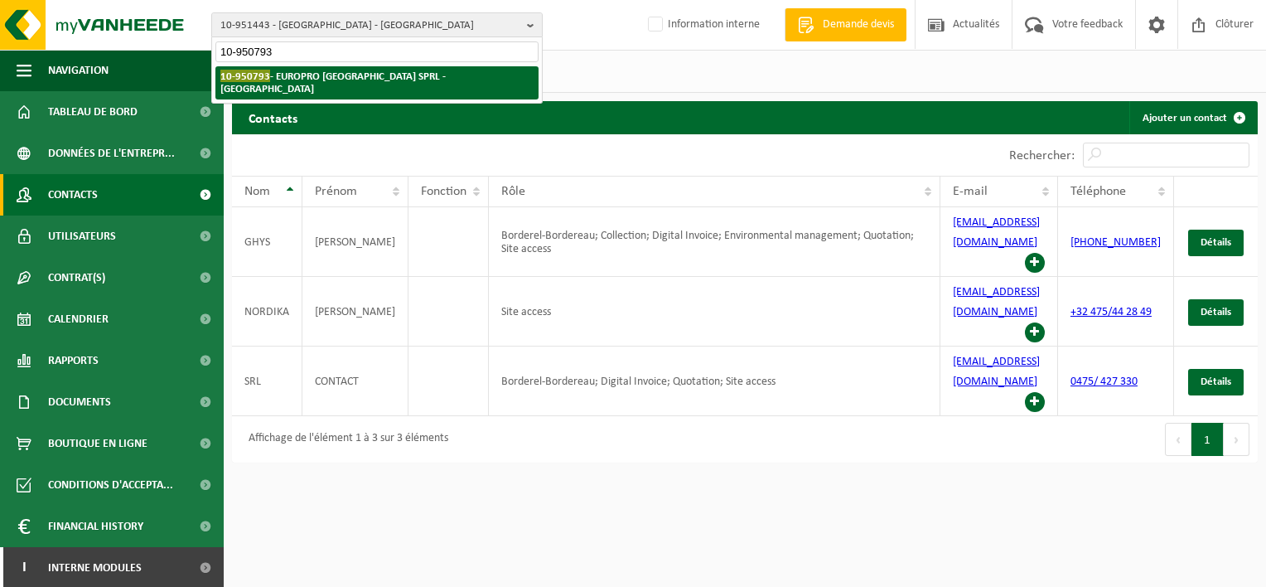
type input "10-950793"
click at [408, 73] on strong "10-950793 - EUROPRO BELGIUM SPRL - ETTERBEEK" at bounding box center [332, 82] width 225 height 25
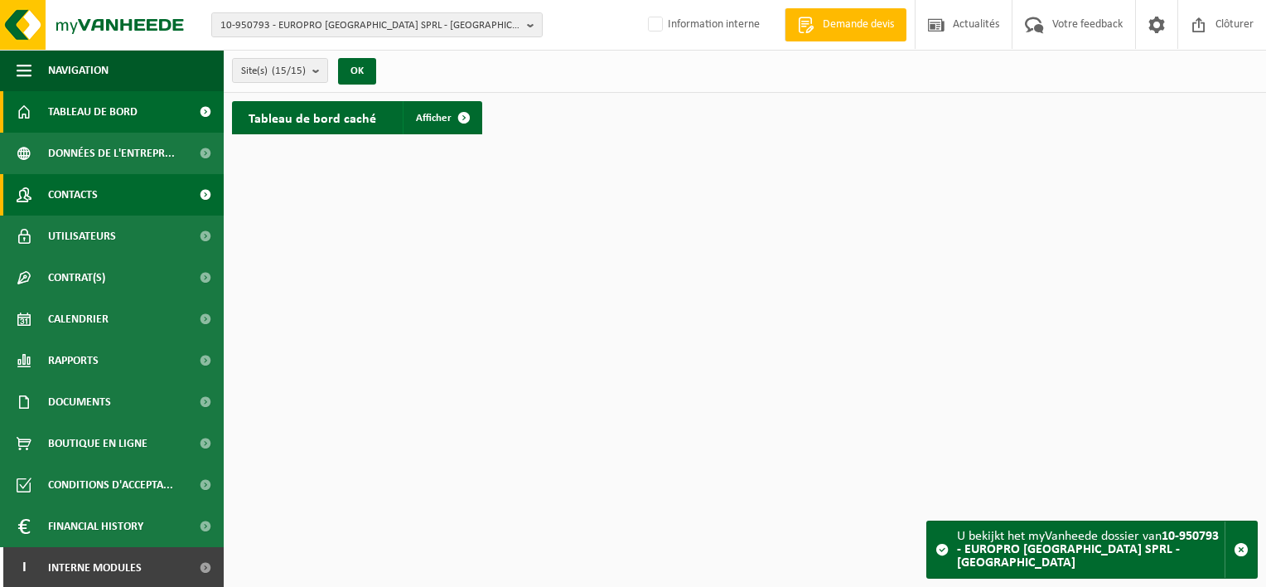
click at [48, 193] on span "Contacts" at bounding box center [73, 194] width 50 height 41
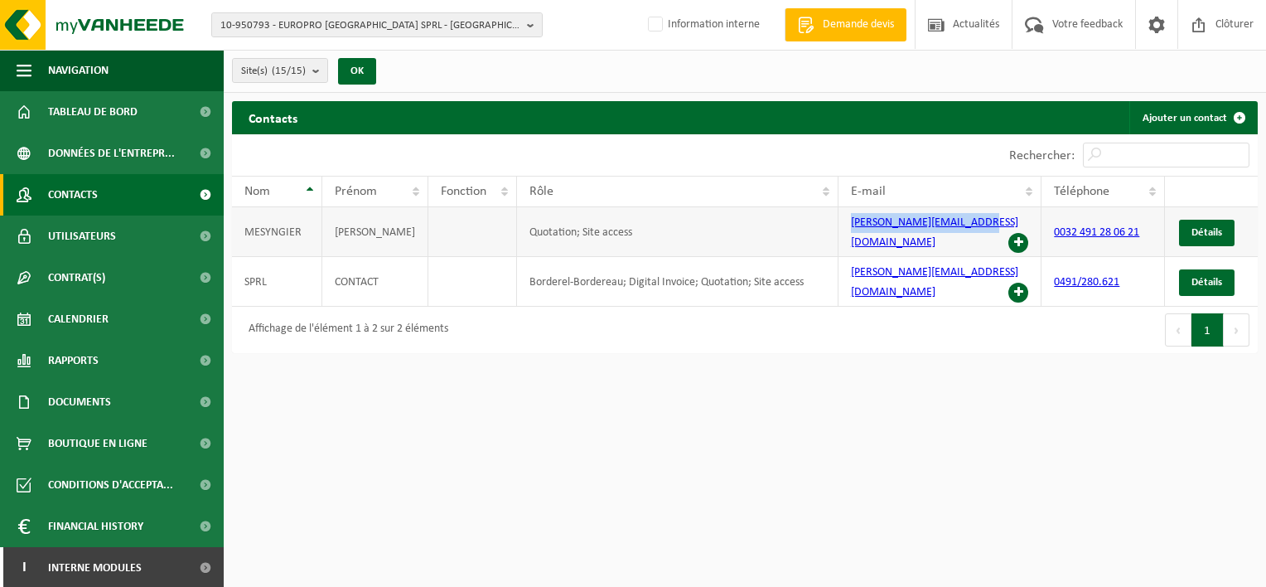
drag, startPoint x: 984, startPoint y: 222, endPoint x: 838, endPoint y: 225, distance: 146.7
click at [838, 225] on td "[PERSON_NAME][EMAIL_ADDRESS][DOMAIN_NAME]" at bounding box center [940, 232] width 204 height 50
copy link "bruno@europrobelgium.com"
click at [531, 27] on b "button" at bounding box center [534, 24] width 15 height 23
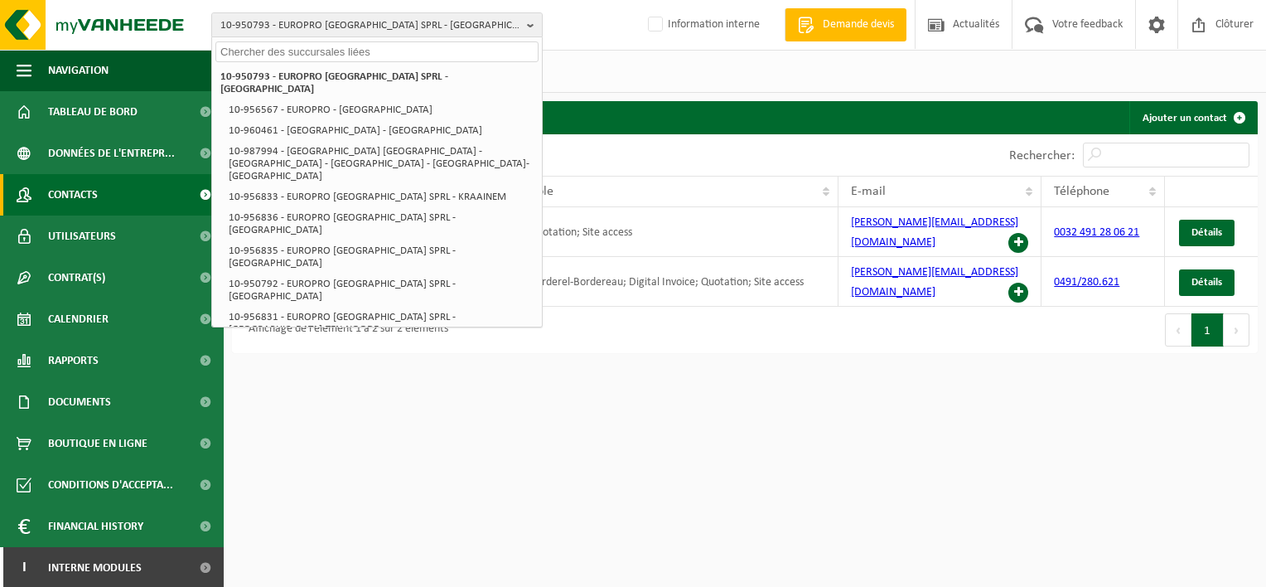
click at [391, 56] on input "text" at bounding box center [376, 51] width 323 height 21
paste input "10-967731"
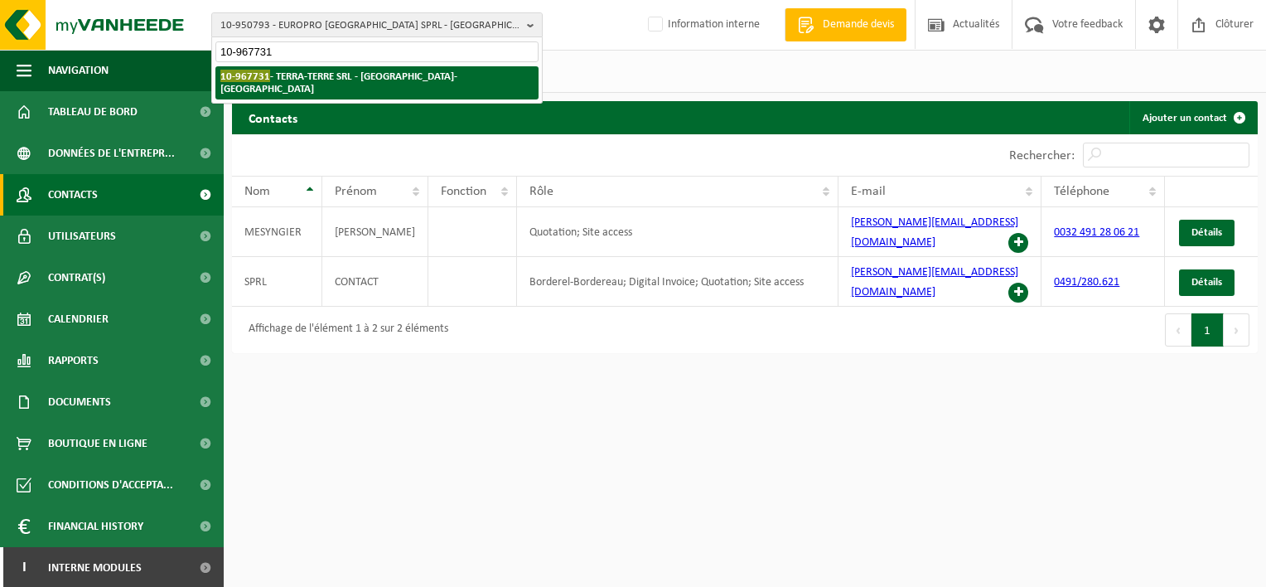
type input "10-967731"
click at [386, 80] on strong "10-967731 - TERRA-TERRE SRL - OTTIGNIES-LOUVAIN-LA-NEUVE" at bounding box center [338, 82] width 237 height 25
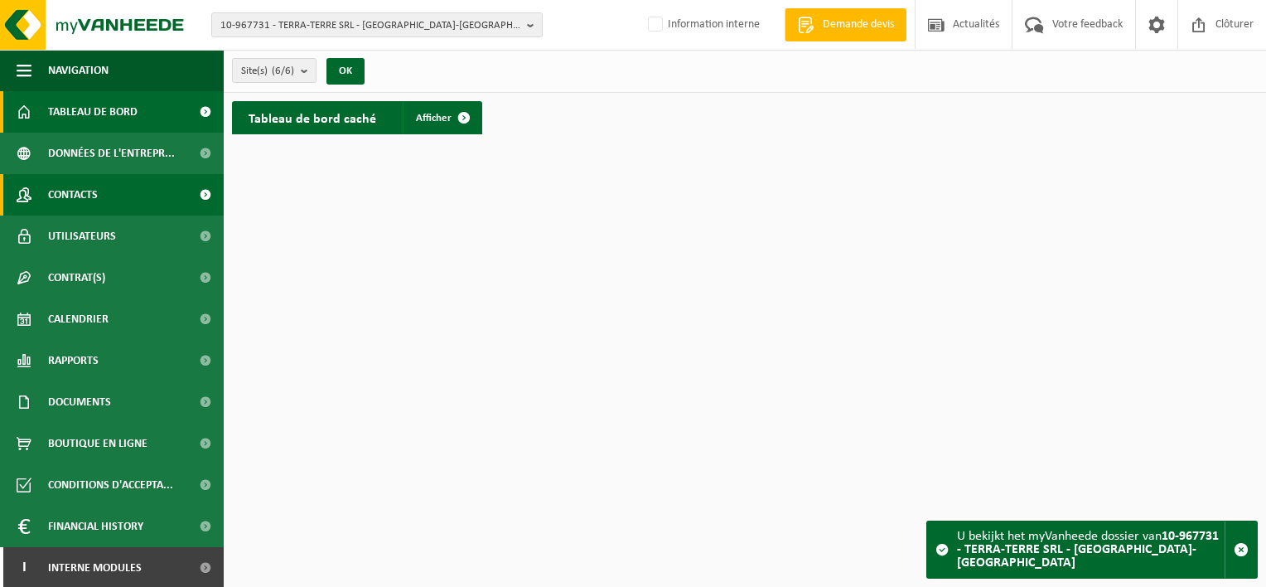
click at [112, 185] on link "Contacts" at bounding box center [112, 194] width 224 height 41
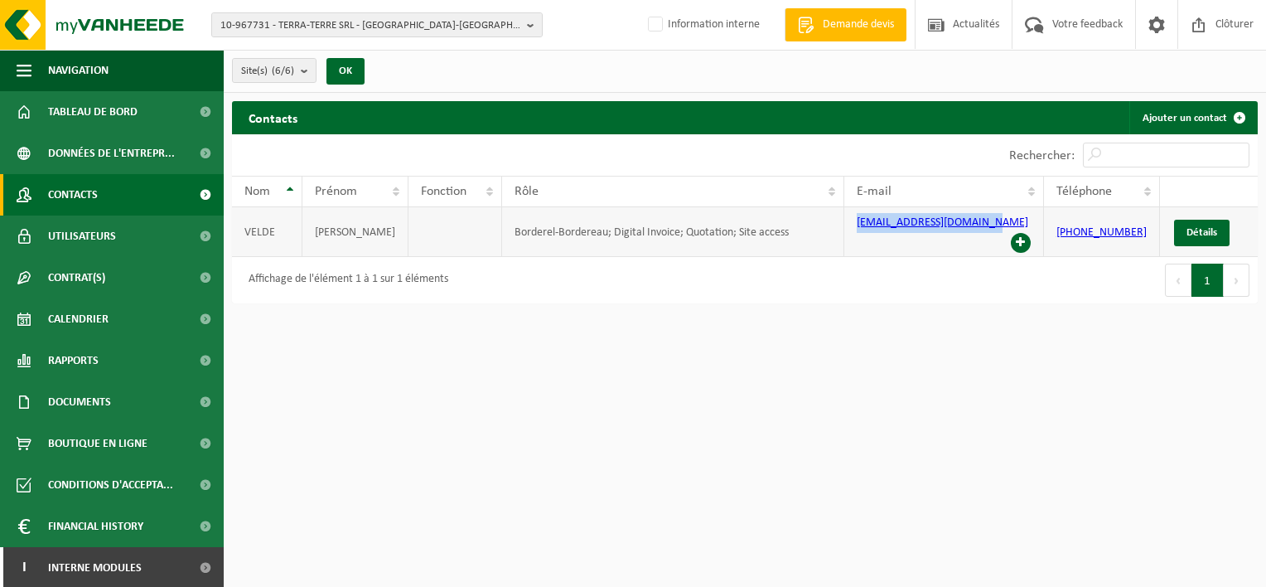
drag, startPoint x: 981, startPoint y: 229, endPoint x: 852, endPoint y: 229, distance: 129.2
click at [852, 229] on td "terraterreinfo@gmail.com" at bounding box center [944, 232] width 200 height 50
copy link "terraterreinfo@gmail.com"
click at [537, 27] on b "button" at bounding box center [534, 24] width 15 height 23
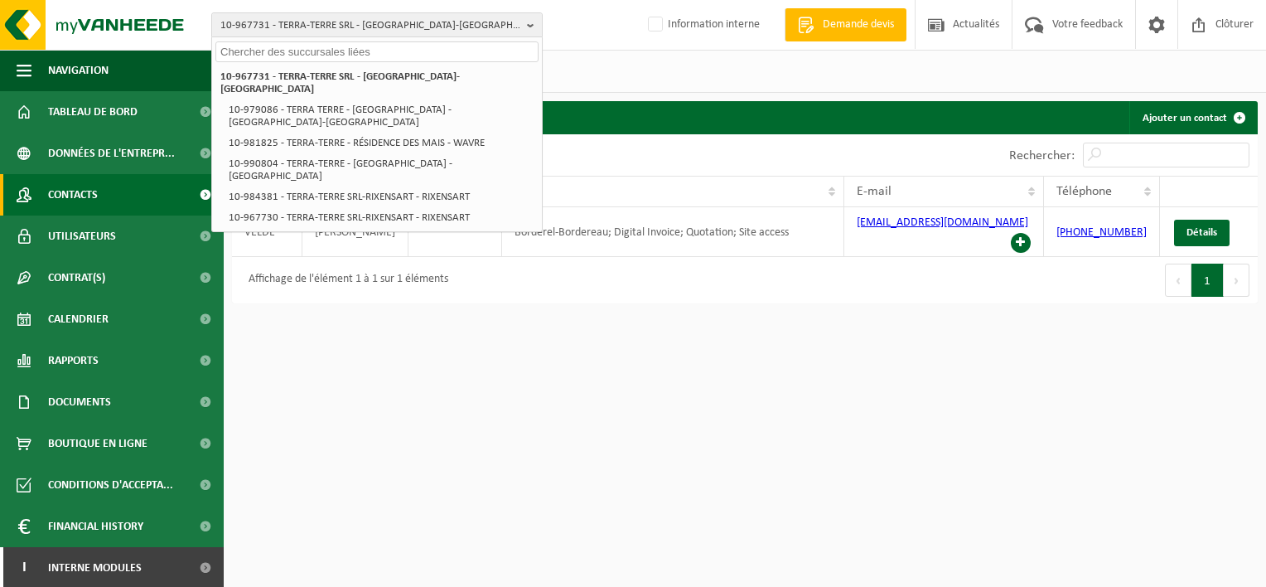
click at [498, 50] on input "text" at bounding box center [376, 51] width 323 height 21
paste input "10-952502"
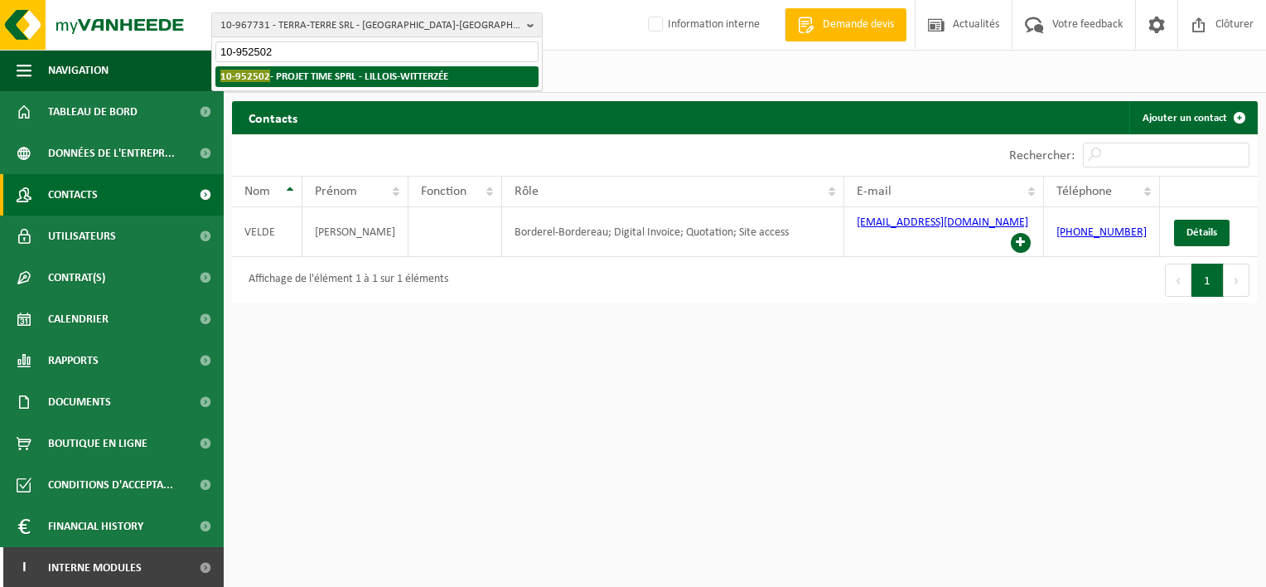
type input "10-952502"
click at [473, 74] on li "10-952502 - PROJET TIME SPRL - LILLOIS-WITTERZÉE" at bounding box center [376, 76] width 323 height 21
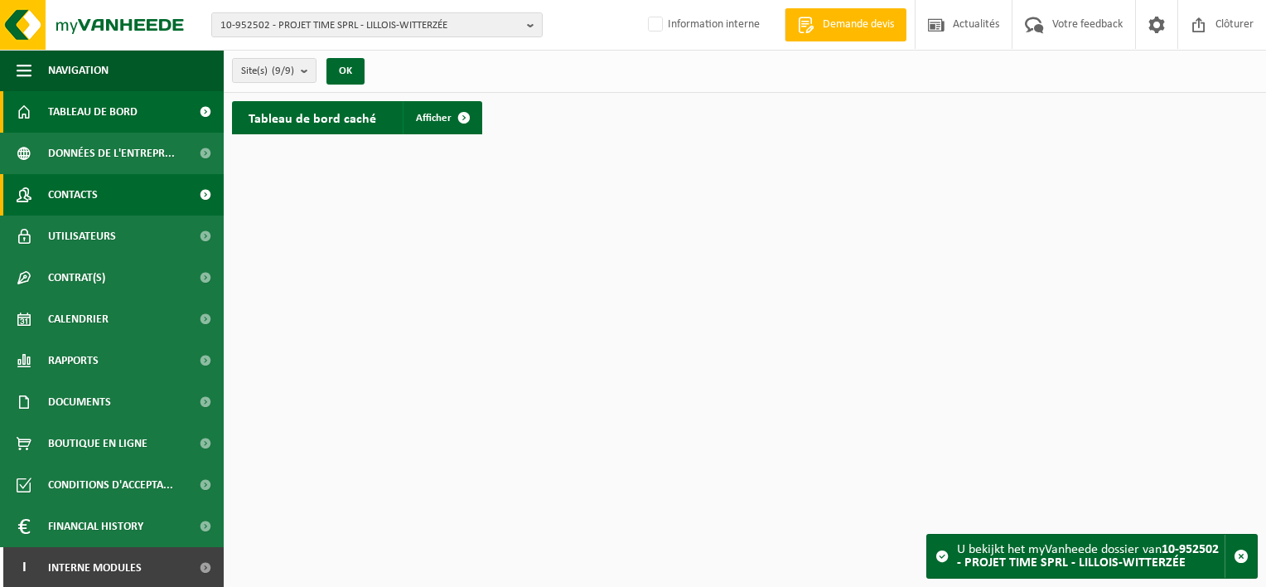
click at [109, 202] on link "Contacts" at bounding box center [112, 194] width 224 height 41
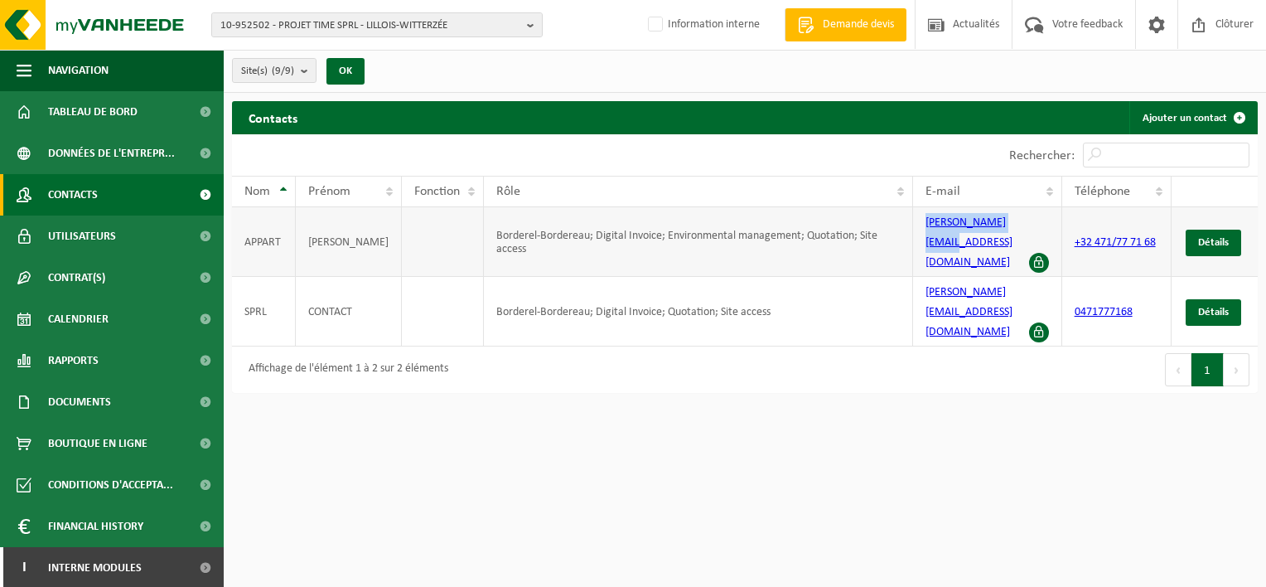
drag, startPoint x: 1020, startPoint y: 229, endPoint x: 918, endPoint y: 227, distance: 101.9
click at [918, 227] on td "alain@timeprojet.be" at bounding box center [987, 242] width 149 height 70
copy link "alain@timeprojet.be"
